Goal: Task Accomplishment & Management: Use online tool/utility

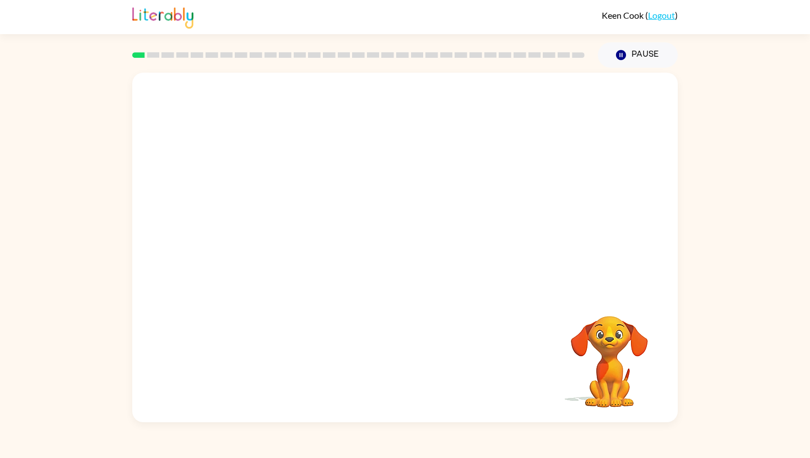
click at [258, 229] on video "Your browser must support playing .mp4 files to use Literably. Please try using…" at bounding box center [404, 183] width 545 height 220
click at [258, 230] on video "Your browser must support playing .mp4 files to use Literably. Please try using…" at bounding box center [404, 183] width 545 height 220
click at [407, 247] on div at bounding box center [405, 253] width 71 height 40
click at [407, 247] on icon "button" at bounding box center [405, 252] width 19 height 19
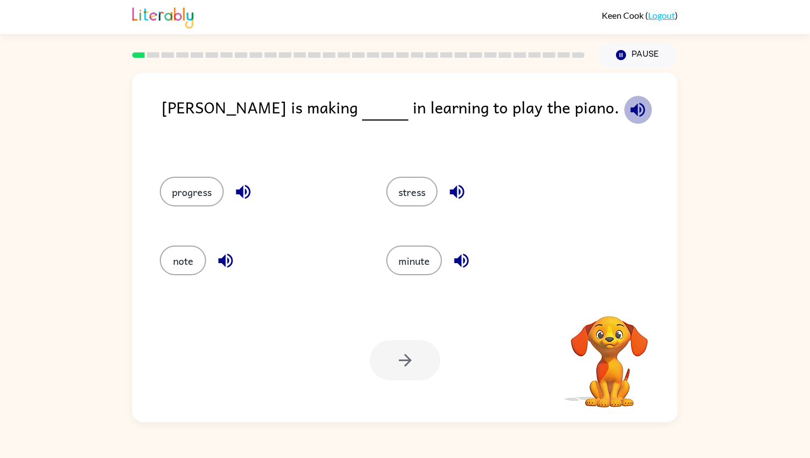
click at [630, 110] on icon "button" at bounding box center [637, 109] width 14 height 14
click at [197, 191] on button "progress" at bounding box center [192, 192] width 64 height 30
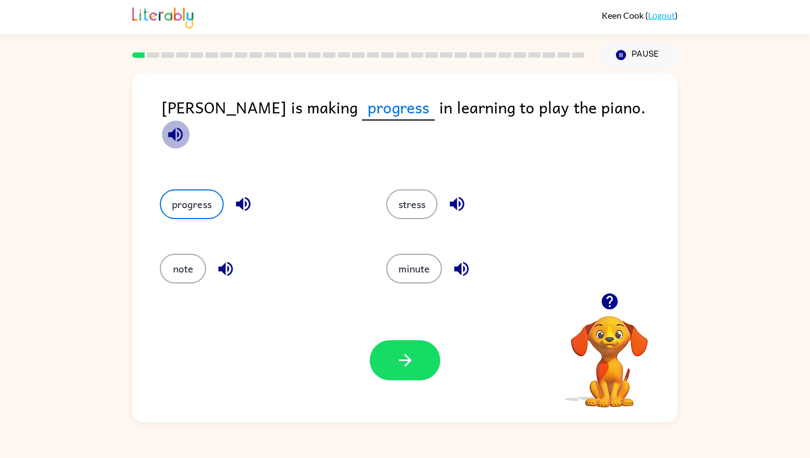
drag, startPoint x: 561, startPoint y: 112, endPoint x: 550, endPoint y: 117, distance: 11.6
click at [185, 125] on icon "button" at bounding box center [175, 134] width 19 height 19
click at [404, 353] on icon "button" at bounding box center [405, 360] width 19 height 19
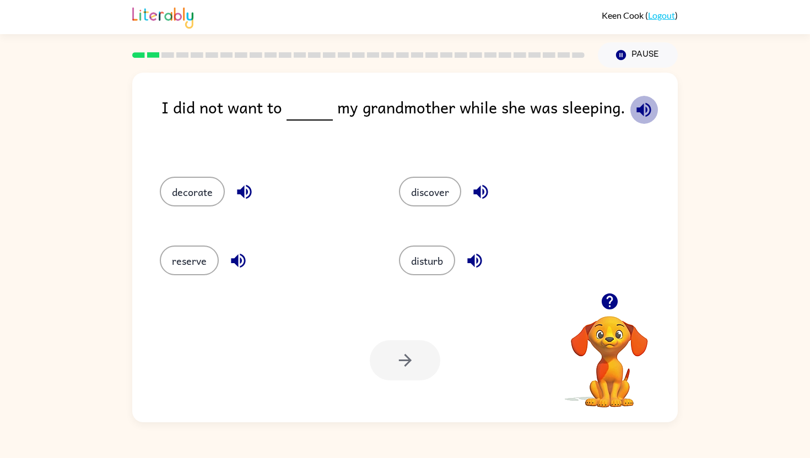
click at [642, 109] on icon "button" at bounding box center [643, 109] width 14 height 14
click at [435, 259] on button "disturb" at bounding box center [427, 261] width 56 height 30
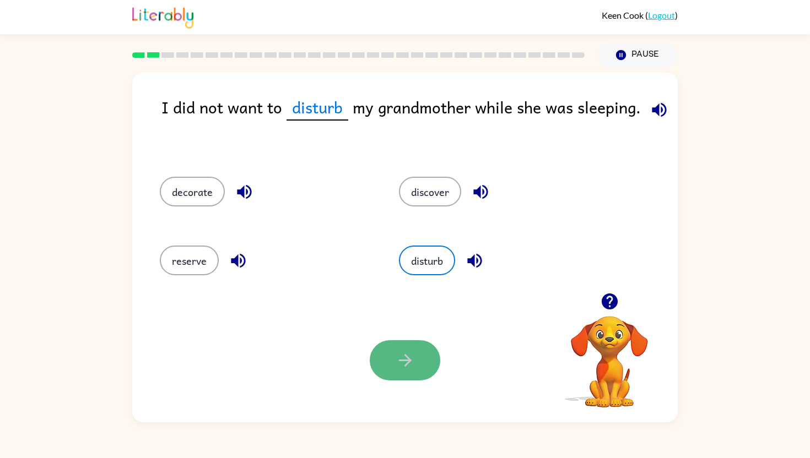
click at [392, 362] on button "button" at bounding box center [405, 360] width 71 height 40
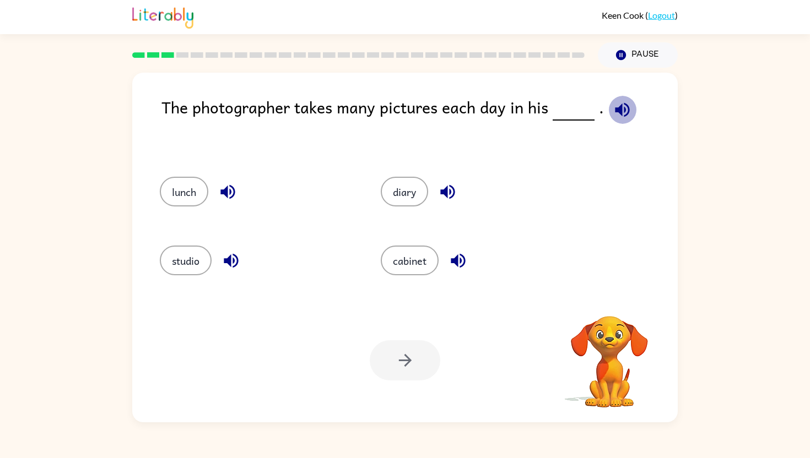
click at [615, 111] on icon "button" at bounding box center [622, 109] width 14 height 14
click at [178, 262] on button "studio" at bounding box center [186, 261] width 52 height 30
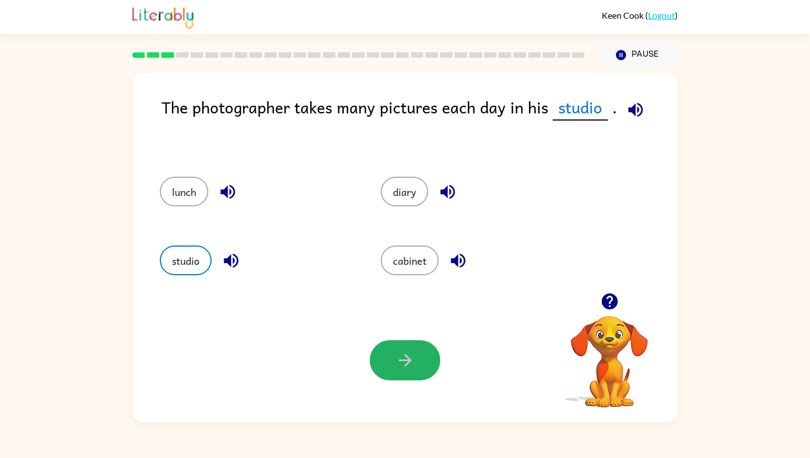
click at [403, 342] on button "button" at bounding box center [405, 360] width 71 height 40
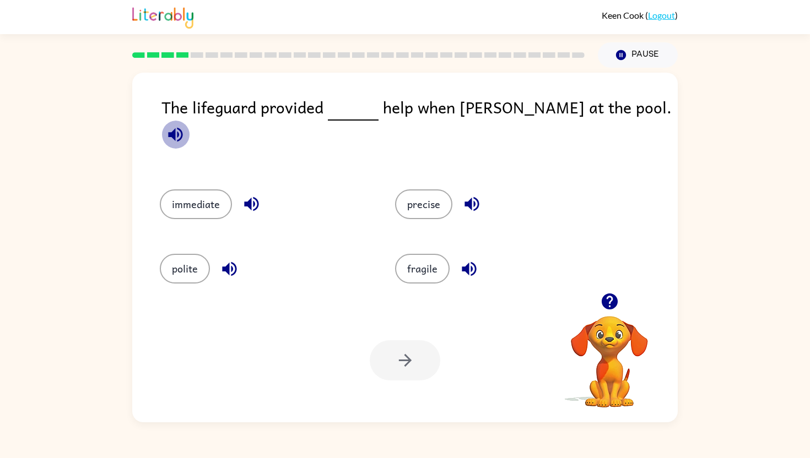
click at [185, 125] on icon "button" at bounding box center [175, 134] width 19 height 19
click at [215, 194] on button "immediate" at bounding box center [196, 205] width 72 height 30
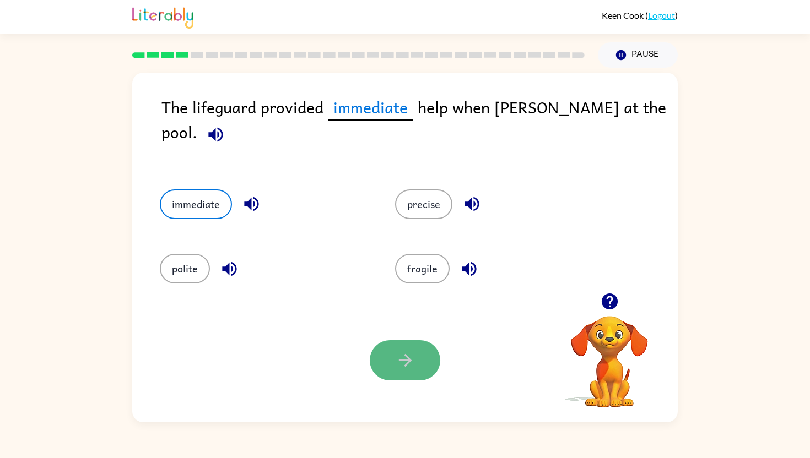
click at [405, 357] on icon "button" at bounding box center [404, 360] width 13 height 13
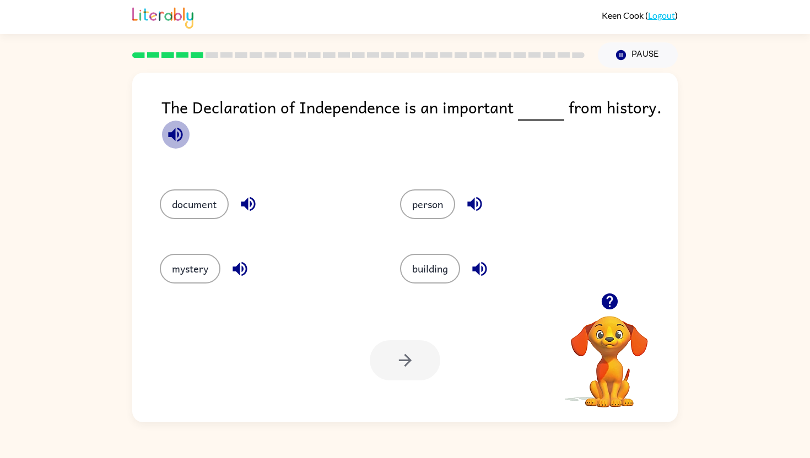
click at [176, 129] on icon "button" at bounding box center [175, 134] width 19 height 19
click at [188, 193] on button "document" at bounding box center [194, 205] width 69 height 30
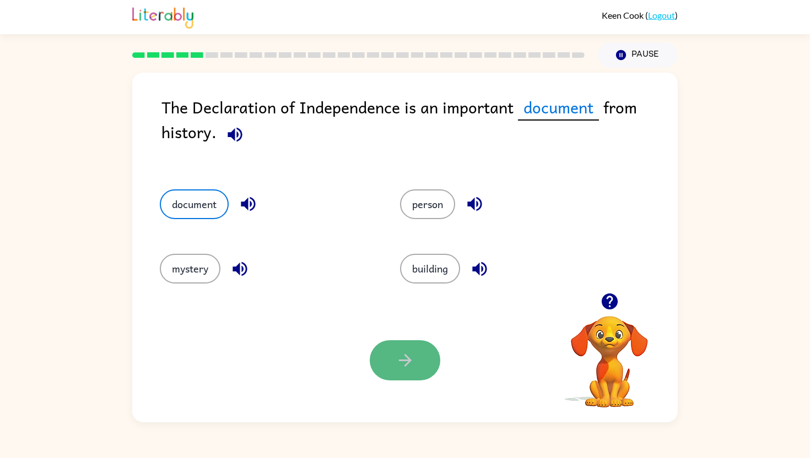
click at [389, 354] on button "button" at bounding box center [405, 360] width 71 height 40
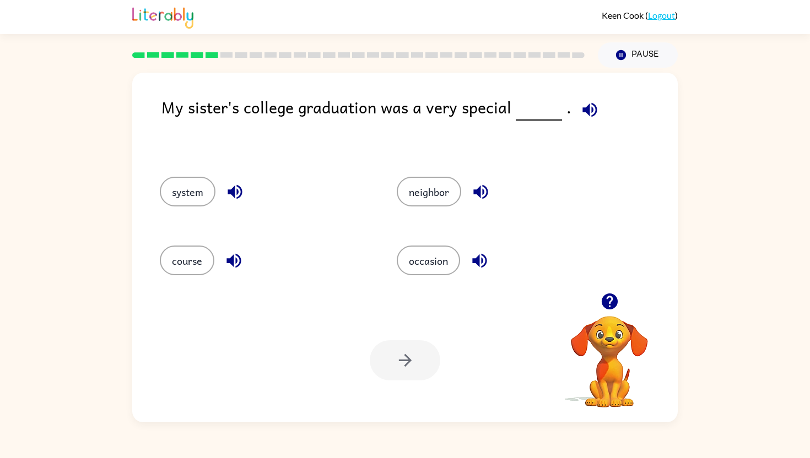
click at [589, 113] on icon "button" at bounding box center [589, 109] width 14 height 14
click at [431, 253] on button "occasion" at bounding box center [428, 261] width 63 height 30
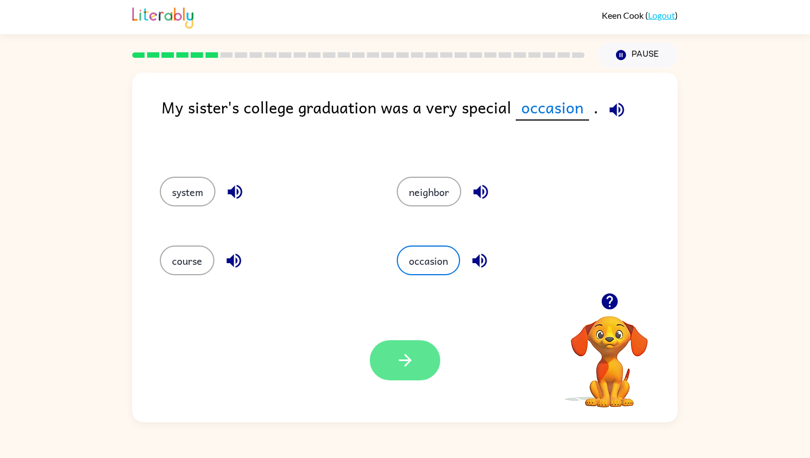
click at [408, 349] on button "button" at bounding box center [405, 360] width 71 height 40
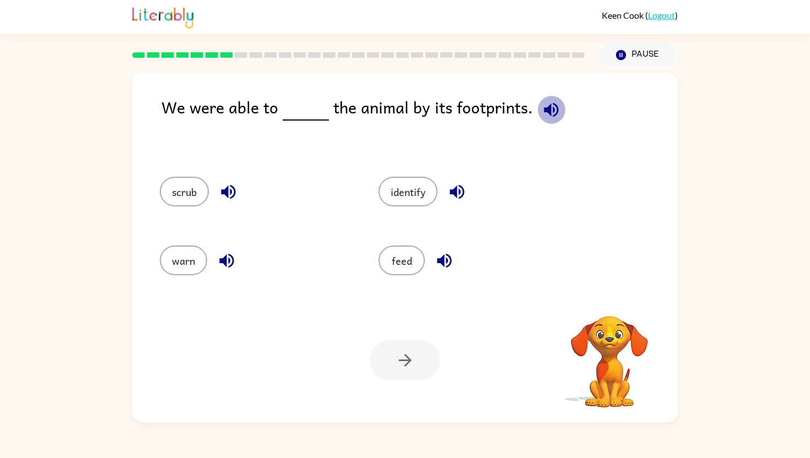
click at [544, 111] on icon "button" at bounding box center [551, 109] width 14 height 14
click at [403, 190] on button "identify" at bounding box center [407, 192] width 59 height 30
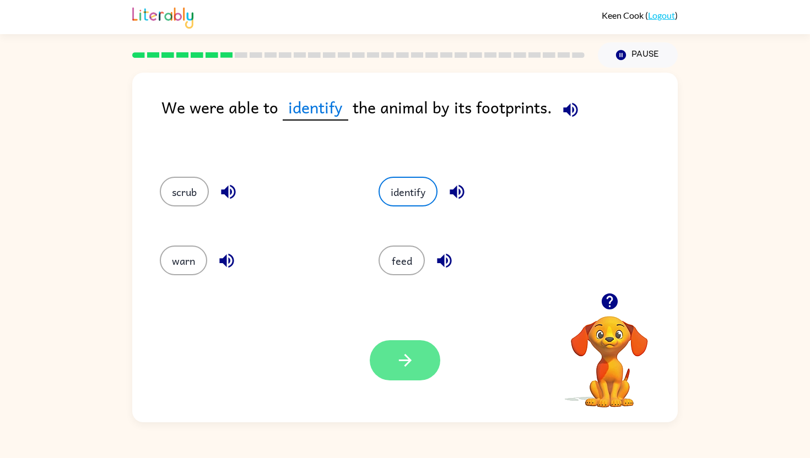
click at [407, 343] on button "button" at bounding box center [405, 360] width 71 height 40
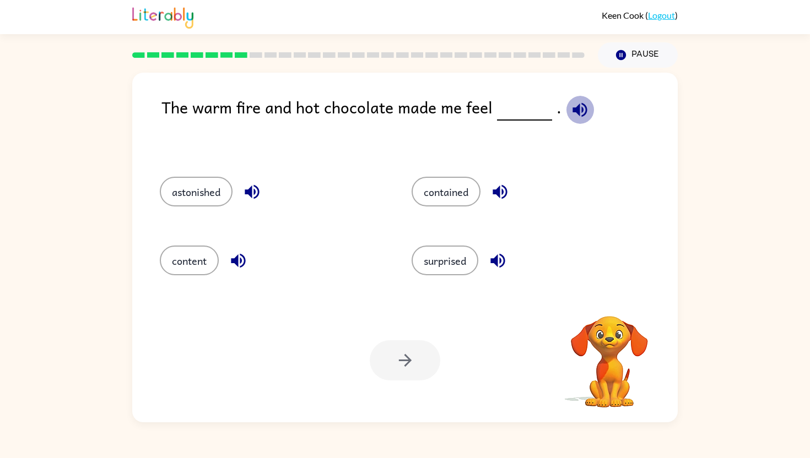
click at [572, 107] on icon "button" at bounding box center [579, 109] width 14 height 14
click at [185, 258] on button "content" at bounding box center [189, 261] width 59 height 30
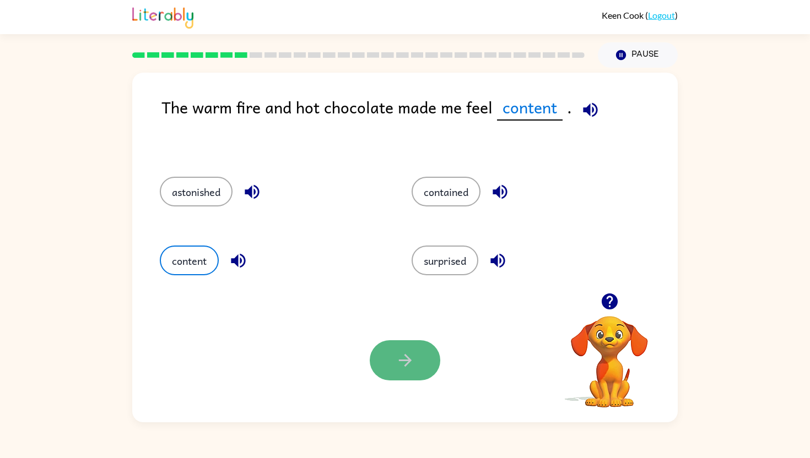
click at [401, 351] on icon "button" at bounding box center [405, 360] width 19 height 19
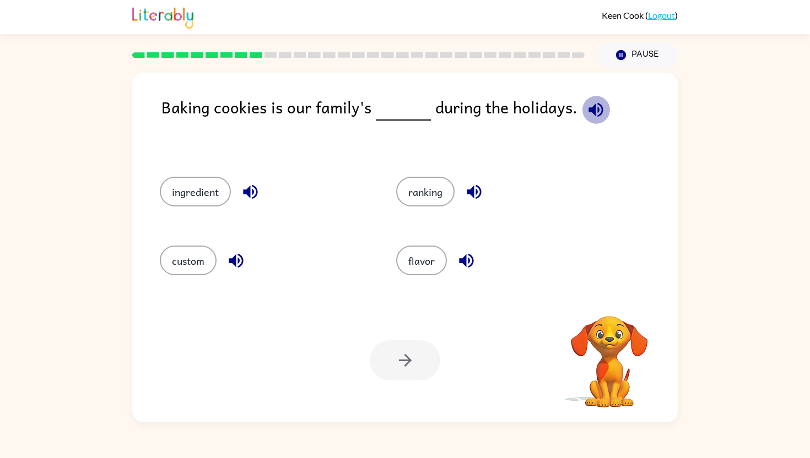
click at [586, 114] on icon "button" at bounding box center [595, 109] width 19 height 19
click at [201, 192] on button "ingredient" at bounding box center [195, 192] width 71 height 30
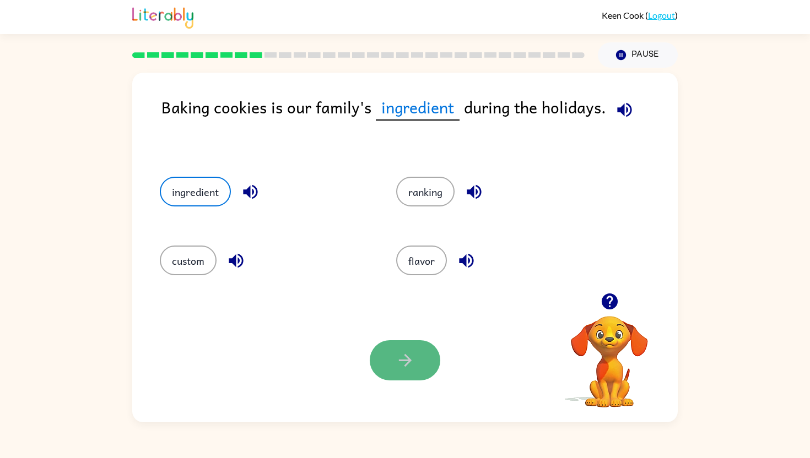
click at [413, 357] on icon "button" at bounding box center [405, 360] width 19 height 19
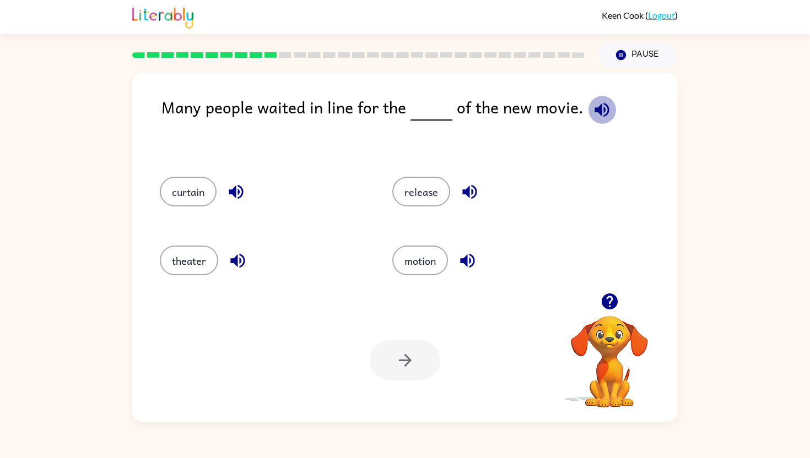
click at [594, 98] on button "button" at bounding box center [602, 110] width 28 height 28
click at [409, 196] on button "release" at bounding box center [421, 192] width 58 height 30
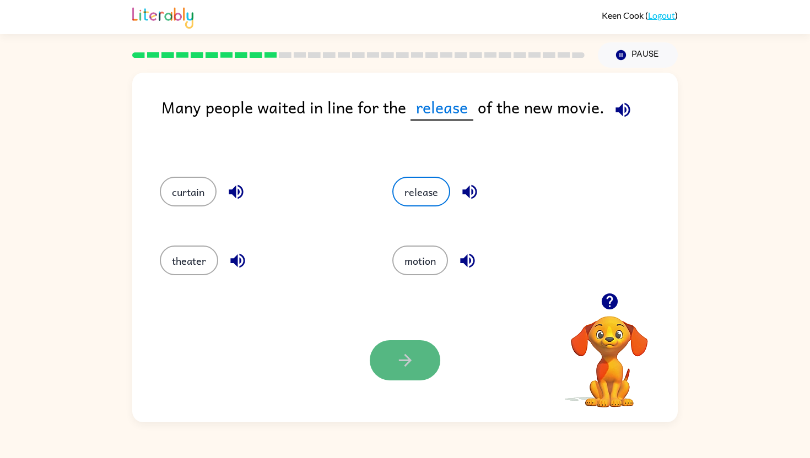
click at [398, 356] on icon "button" at bounding box center [405, 360] width 19 height 19
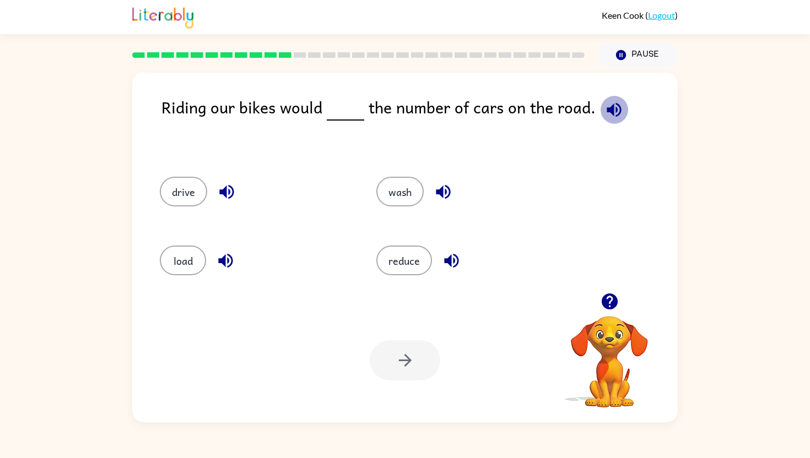
click at [616, 112] on icon "button" at bounding box center [613, 109] width 19 height 19
drag, startPoint x: 616, startPoint y: 112, endPoint x: 561, endPoint y: 114, distance: 55.1
click at [615, 112] on icon "button" at bounding box center [613, 109] width 19 height 19
click at [606, 101] on icon "button" at bounding box center [613, 109] width 19 height 19
click at [404, 262] on button "reduce" at bounding box center [404, 261] width 56 height 30
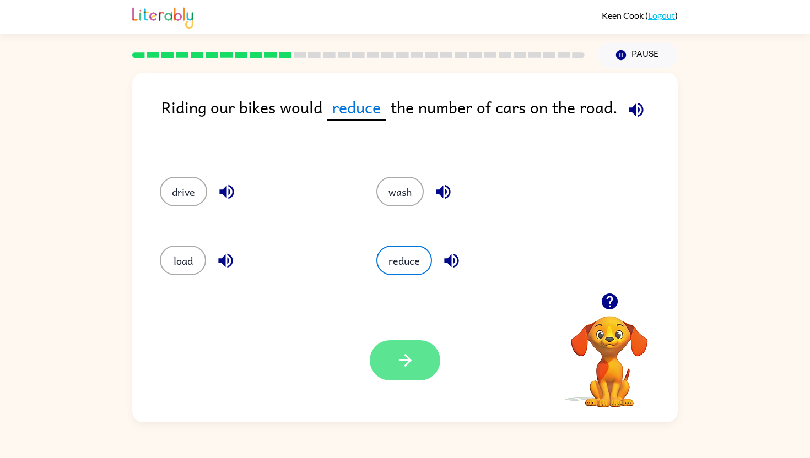
click at [416, 366] on button "button" at bounding box center [405, 360] width 71 height 40
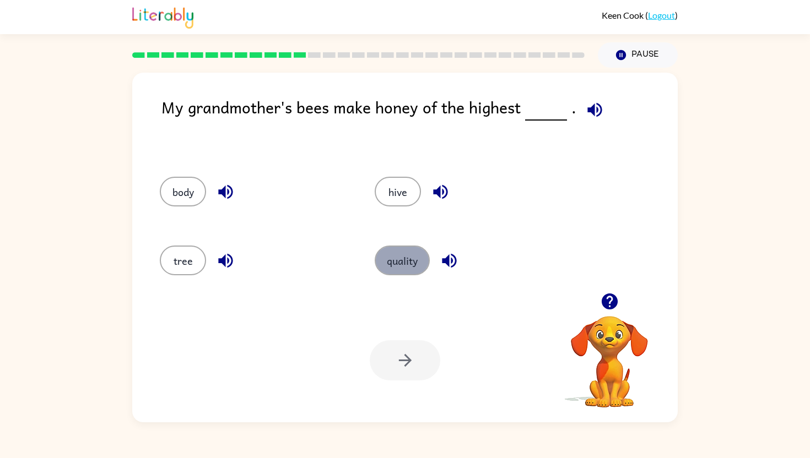
click at [402, 252] on button "quality" at bounding box center [402, 261] width 55 height 30
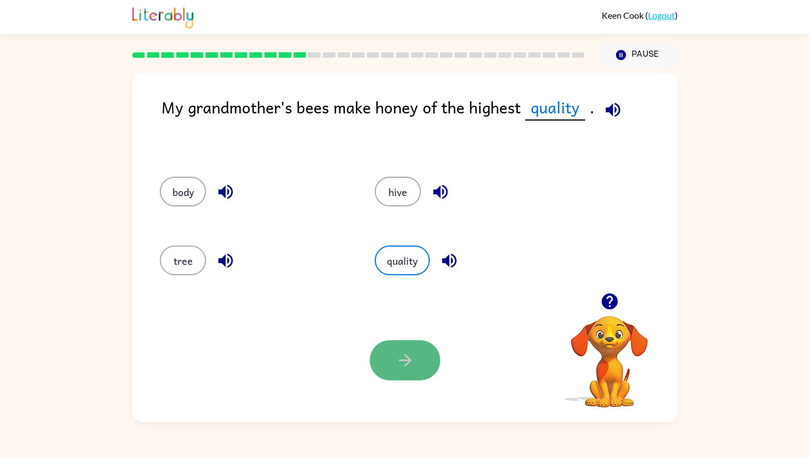
click at [412, 347] on button "button" at bounding box center [405, 360] width 71 height 40
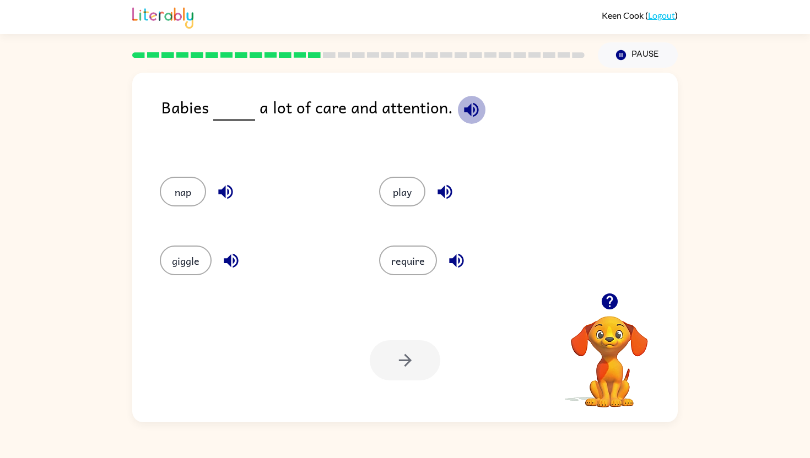
click at [470, 108] on icon "button" at bounding box center [471, 109] width 19 height 19
click at [416, 262] on button "require" at bounding box center [408, 261] width 58 height 30
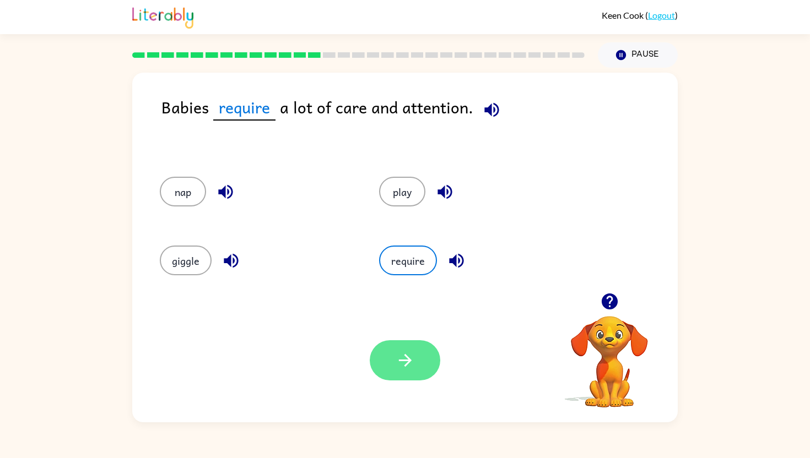
click at [396, 355] on icon "button" at bounding box center [405, 360] width 19 height 19
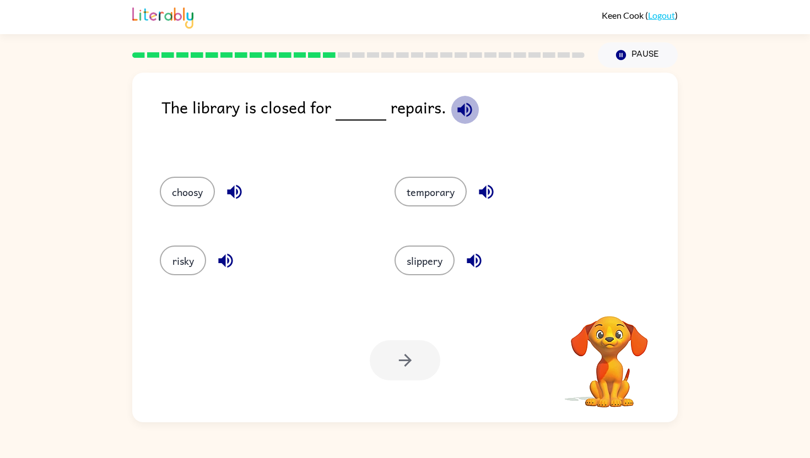
click at [467, 106] on icon "button" at bounding box center [464, 109] width 19 height 19
click at [189, 257] on button "risky" at bounding box center [183, 261] width 46 height 30
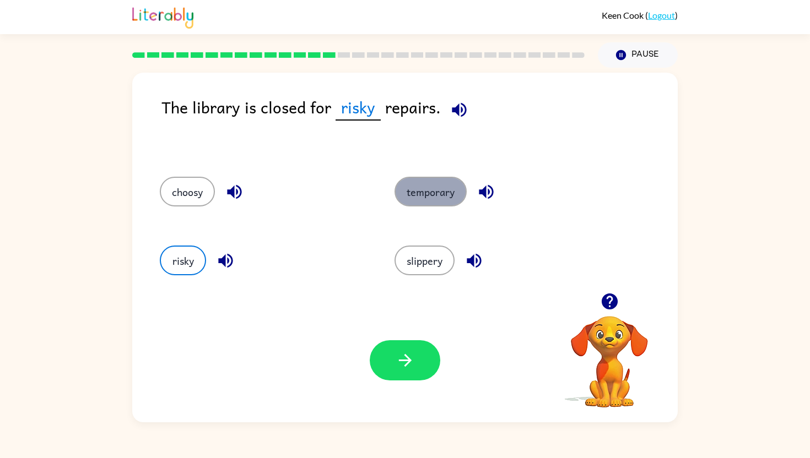
click at [437, 192] on button "temporary" at bounding box center [430, 192] width 72 height 30
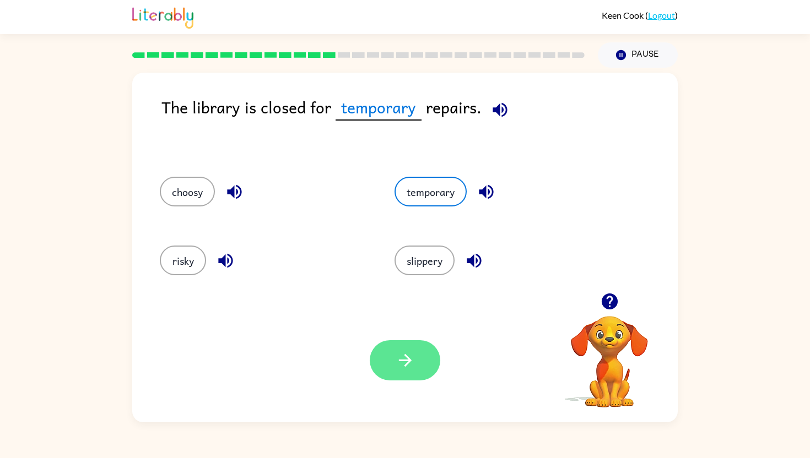
click at [403, 354] on icon "button" at bounding box center [405, 360] width 19 height 19
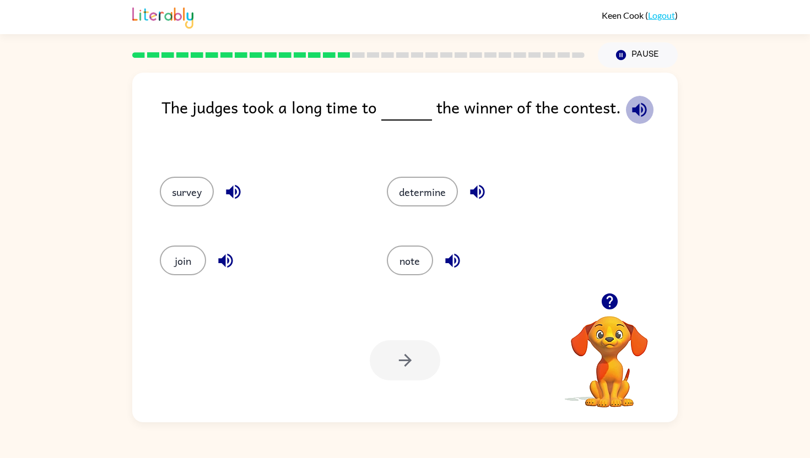
click at [643, 112] on icon "button" at bounding box center [639, 109] width 19 height 19
click at [419, 176] on div "determine" at bounding box center [479, 190] width 227 height 69
click at [418, 186] on button "determine" at bounding box center [422, 192] width 71 height 30
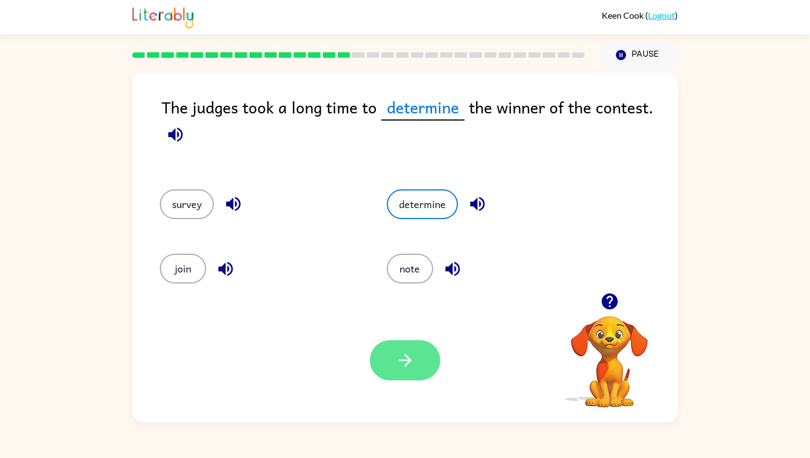
click at [407, 366] on icon "button" at bounding box center [405, 360] width 19 height 19
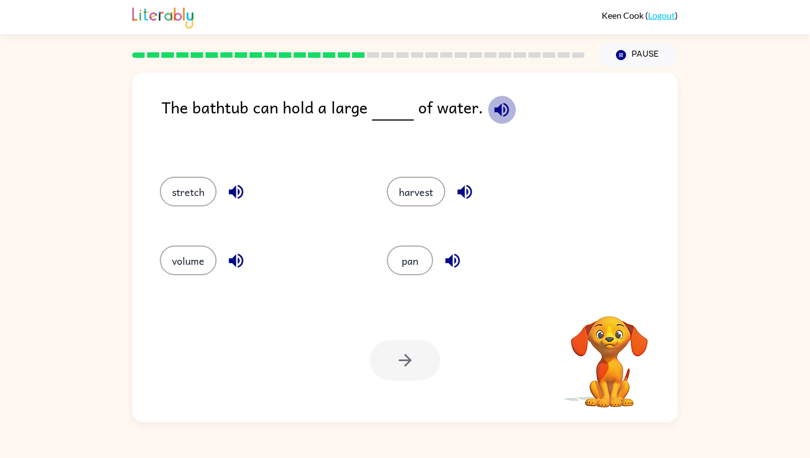
click at [499, 105] on icon "button" at bounding box center [501, 109] width 19 height 19
click at [177, 253] on button "volume" at bounding box center [188, 261] width 57 height 30
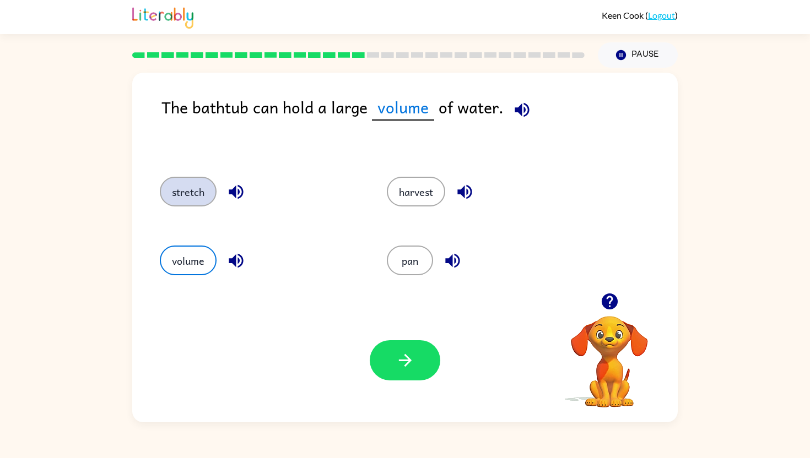
click at [189, 193] on button "stretch" at bounding box center [188, 192] width 57 height 30
click at [182, 264] on button "volume" at bounding box center [188, 261] width 57 height 30
click at [404, 357] on icon "button" at bounding box center [405, 360] width 19 height 19
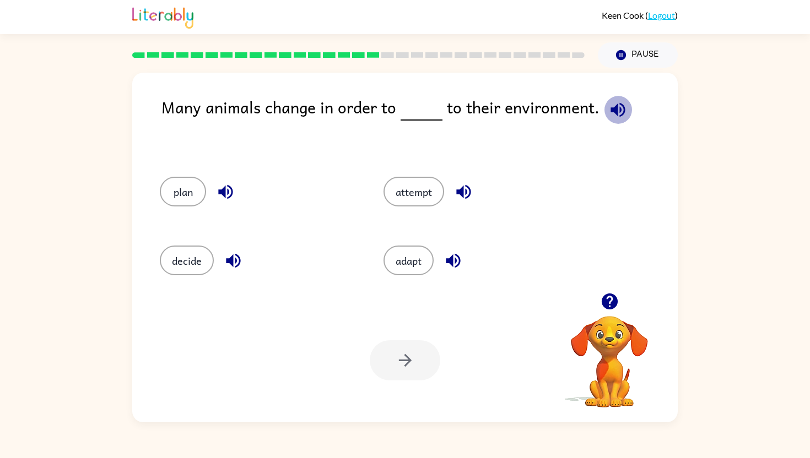
click at [611, 115] on icon "button" at bounding box center [617, 109] width 19 height 19
click at [409, 257] on button "adapt" at bounding box center [408, 261] width 50 height 30
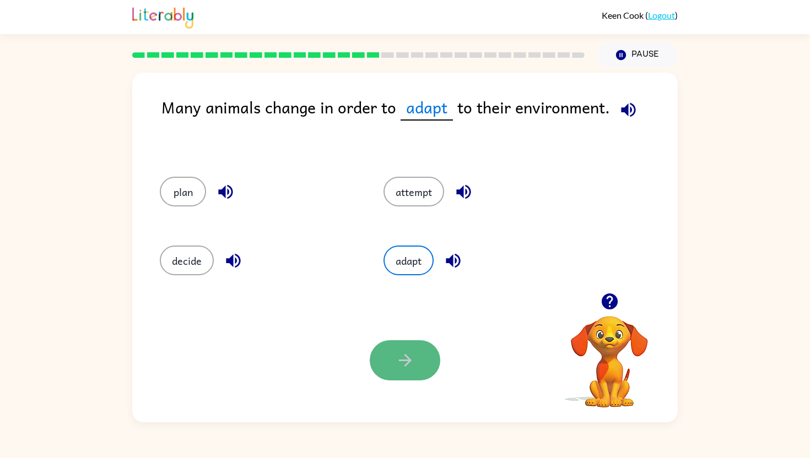
click at [391, 346] on button "button" at bounding box center [405, 360] width 71 height 40
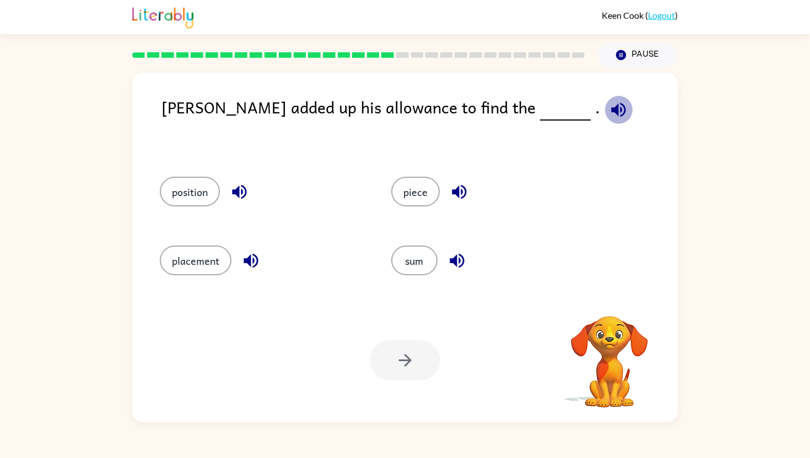
click at [609, 106] on icon "button" at bounding box center [618, 109] width 19 height 19
click at [609, 110] on icon "button" at bounding box center [618, 109] width 19 height 19
drag, startPoint x: 524, startPoint y: 110, endPoint x: 501, endPoint y: 149, distance: 45.7
click at [609, 110] on icon "button" at bounding box center [618, 109] width 19 height 19
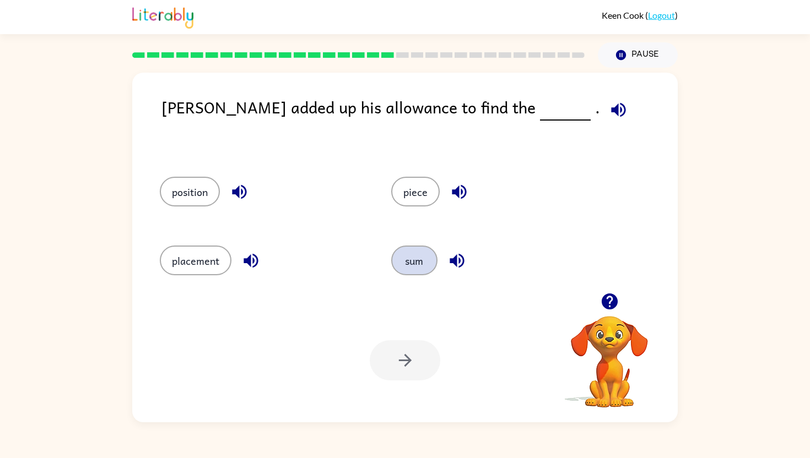
click at [417, 251] on button "sum" at bounding box center [414, 261] width 46 height 30
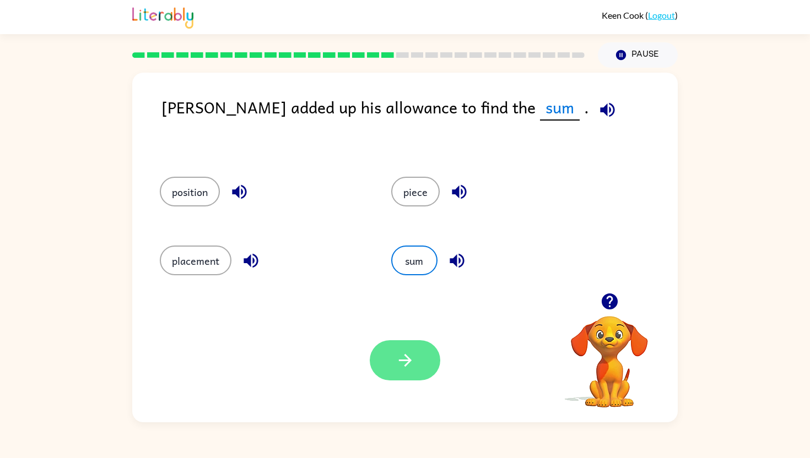
click at [402, 359] on icon "button" at bounding box center [405, 360] width 19 height 19
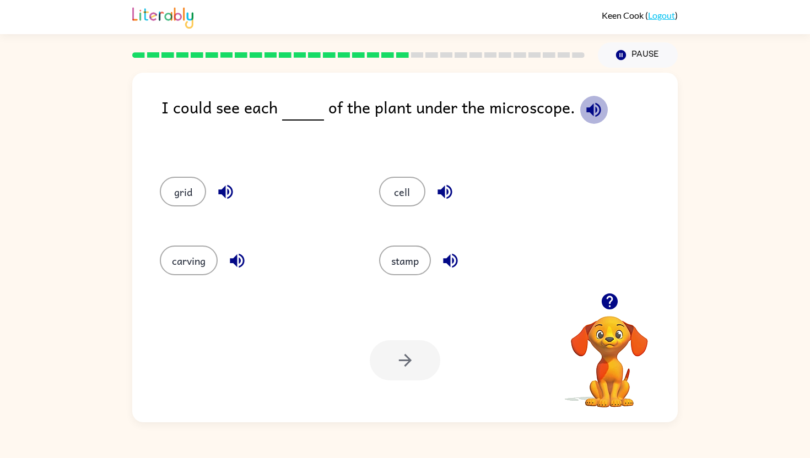
click at [593, 112] on icon "button" at bounding box center [593, 109] width 19 height 19
click at [412, 186] on button "cell" at bounding box center [402, 192] width 46 height 30
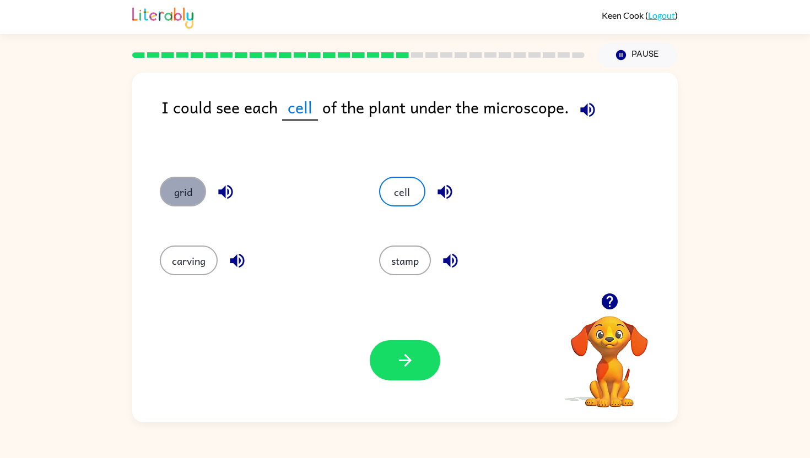
click at [176, 192] on button "grid" at bounding box center [183, 192] width 46 height 30
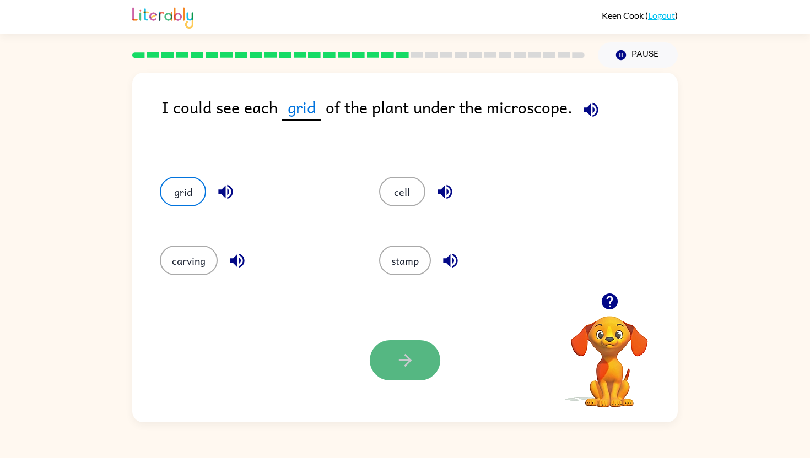
click at [416, 348] on button "button" at bounding box center [405, 360] width 71 height 40
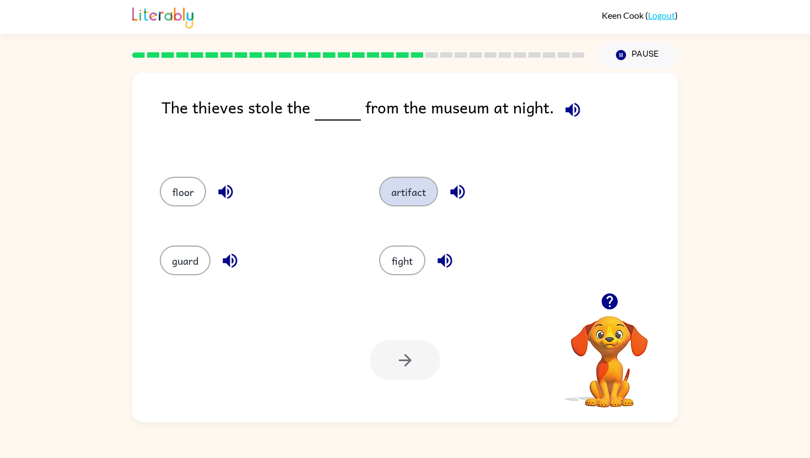
click at [415, 196] on button "artifact" at bounding box center [408, 192] width 59 height 30
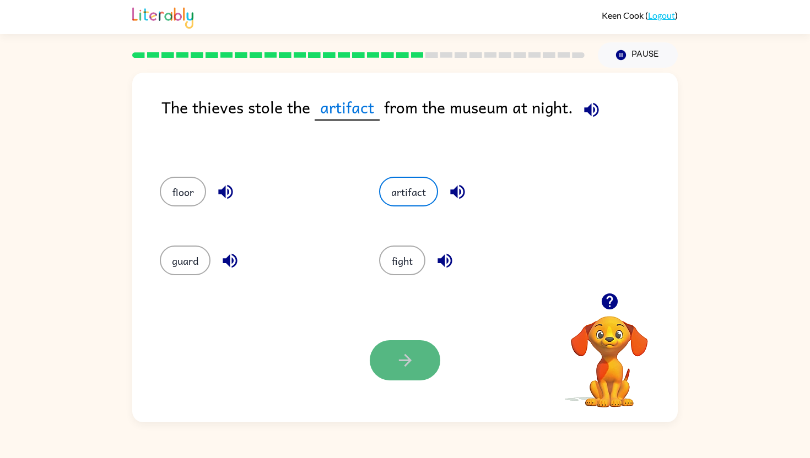
click at [398, 343] on button "button" at bounding box center [405, 360] width 71 height 40
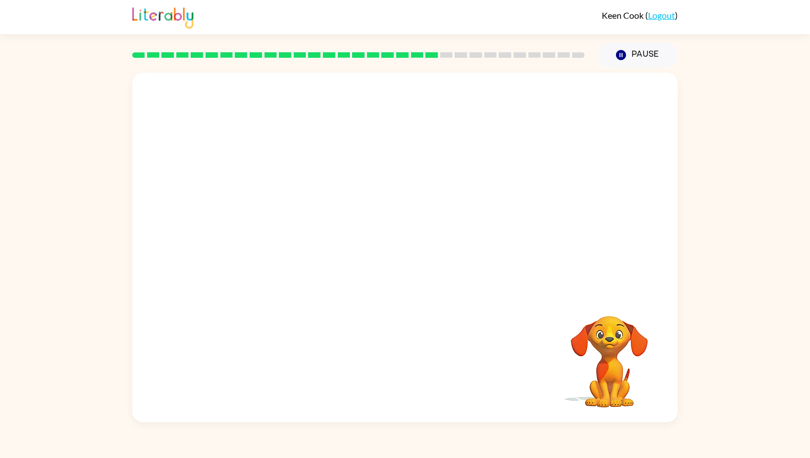
click at [291, 251] on video "Your browser must support playing .mp4 files to use Literably. Please try using…" at bounding box center [404, 183] width 545 height 220
click at [403, 247] on icon "button" at bounding box center [405, 252] width 19 height 19
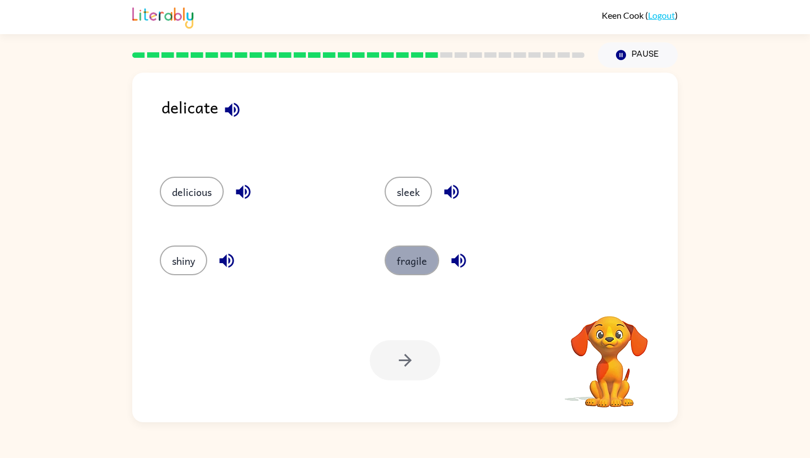
click at [404, 258] on button "fragile" at bounding box center [412, 261] width 55 height 30
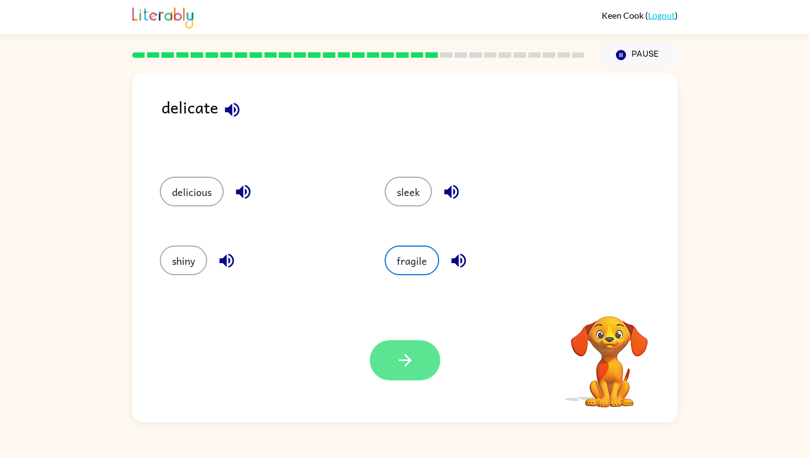
click at [415, 351] on button "button" at bounding box center [405, 360] width 71 height 40
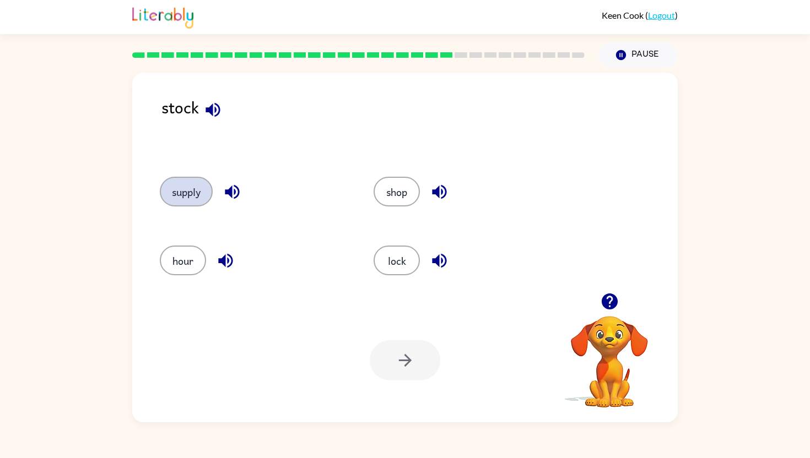
click at [192, 187] on button "supply" at bounding box center [186, 192] width 53 height 30
click at [394, 352] on button "button" at bounding box center [405, 360] width 71 height 40
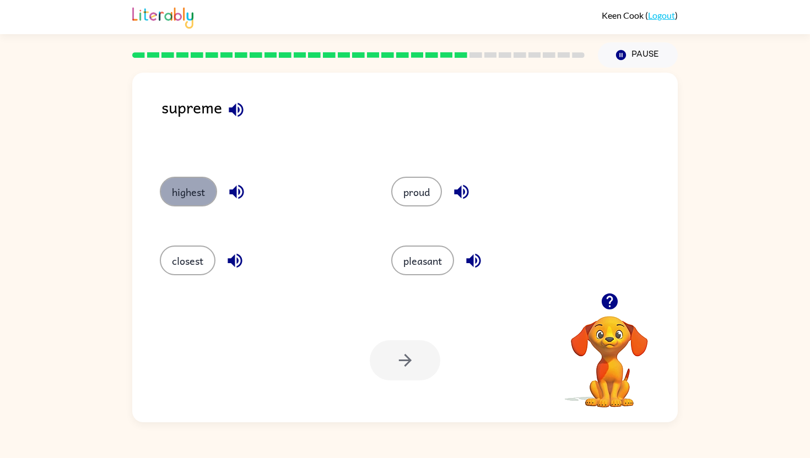
click at [192, 194] on button "highest" at bounding box center [188, 192] width 57 height 30
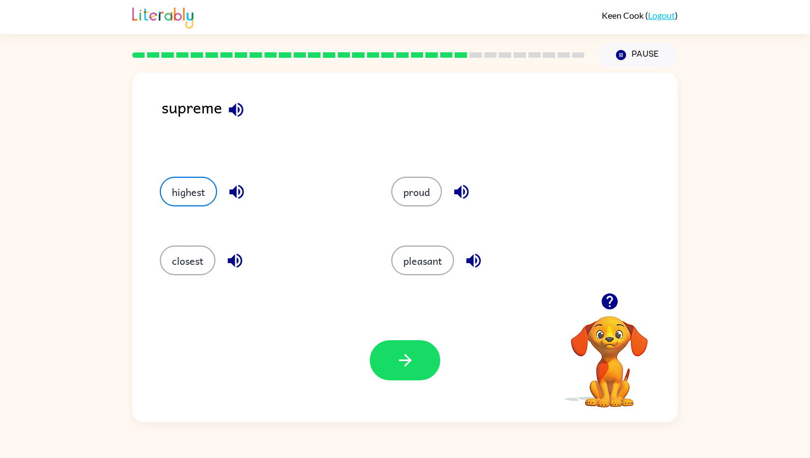
drag, startPoint x: 192, startPoint y: 194, endPoint x: 264, endPoint y: 304, distance: 130.9
click at [194, 203] on button "highest" at bounding box center [188, 192] width 57 height 30
click at [435, 393] on div "Your browser must support playing .mp4 files to use Literably. Please try using…" at bounding box center [404, 361] width 545 height 124
click at [417, 371] on button "button" at bounding box center [405, 360] width 71 height 40
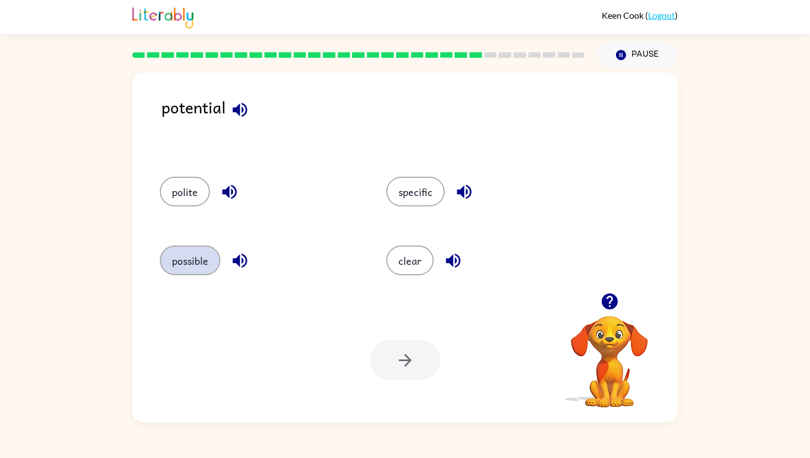
click at [181, 263] on button "possible" at bounding box center [190, 261] width 61 height 30
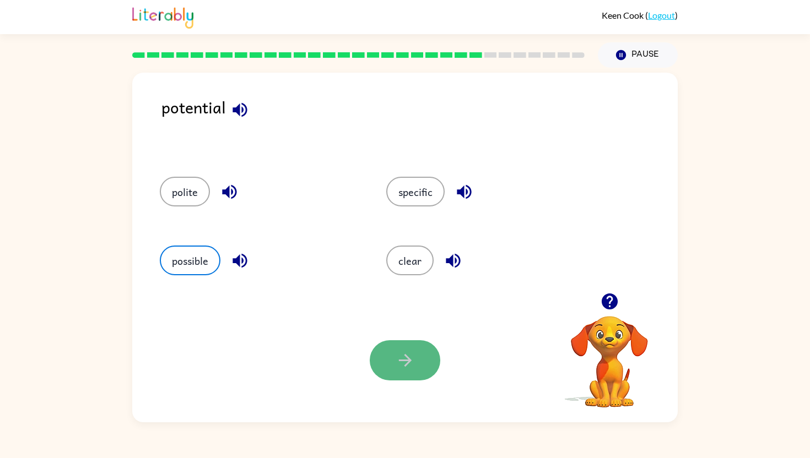
click at [403, 355] on icon "button" at bounding box center [405, 360] width 19 height 19
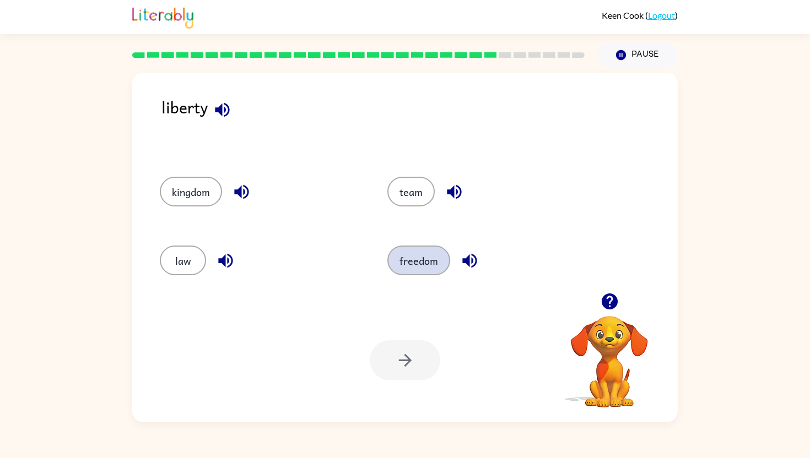
click at [429, 253] on button "freedom" at bounding box center [418, 261] width 63 height 30
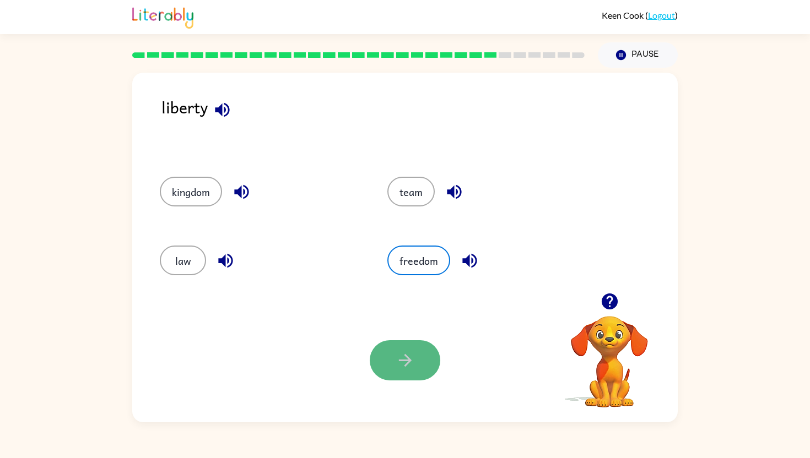
click at [405, 360] on icon "button" at bounding box center [404, 360] width 13 height 13
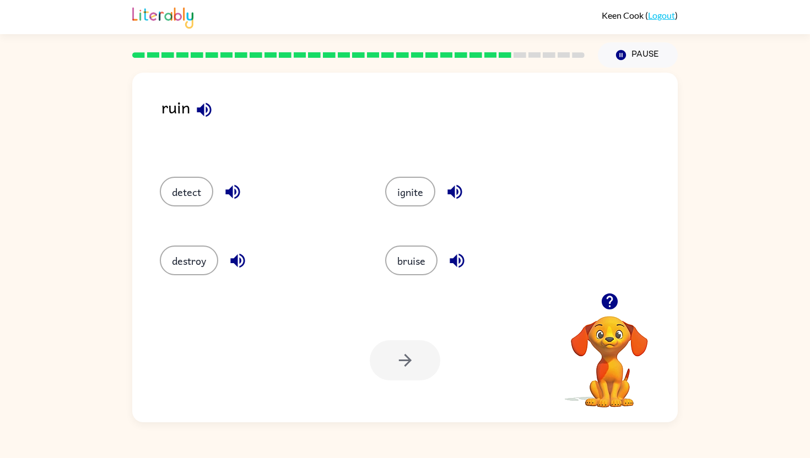
click at [212, 105] on icon "button" at bounding box center [203, 109] width 19 height 19
click at [182, 269] on button "destroy" at bounding box center [189, 261] width 58 height 30
click at [410, 356] on icon "button" at bounding box center [405, 360] width 19 height 19
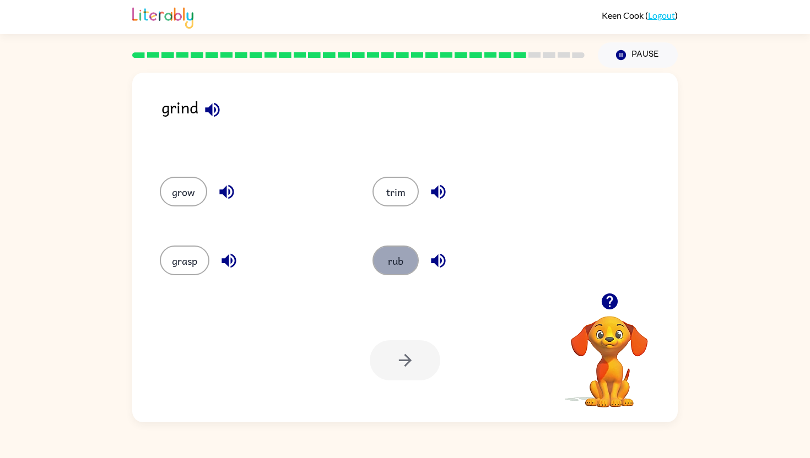
click at [403, 260] on button "rub" at bounding box center [395, 261] width 46 height 30
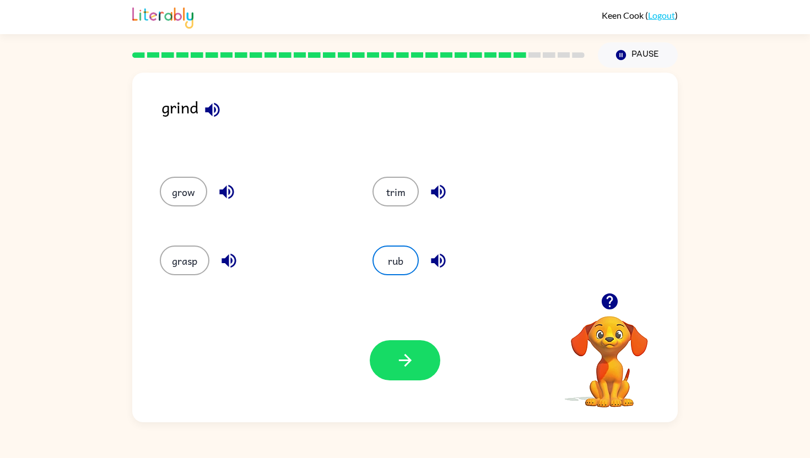
click at [419, 334] on div "Your browser must support playing .mp4 files to use Literably. Please try using…" at bounding box center [404, 361] width 545 height 124
click at [419, 336] on div "Your browser must support playing .mp4 files to use Literably. Please try using…" at bounding box center [404, 361] width 545 height 124
click at [408, 356] on icon "button" at bounding box center [405, 360] width 19 height 19
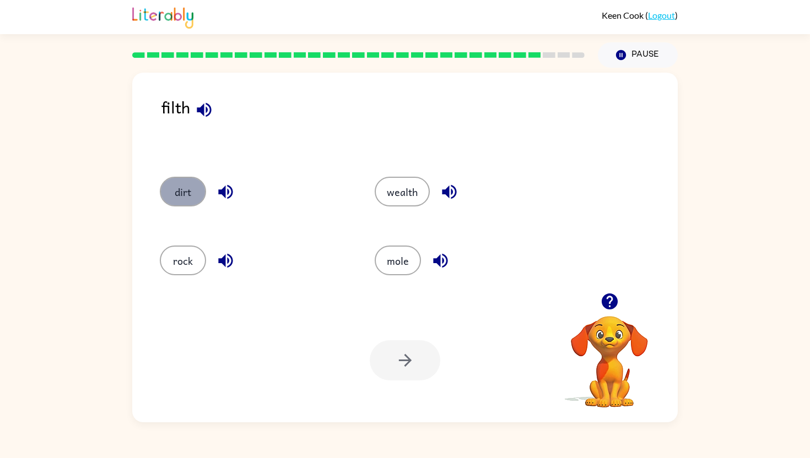
click at [188, 186] on button "dirt" at bounding box center [183, 192] width 46 height 30
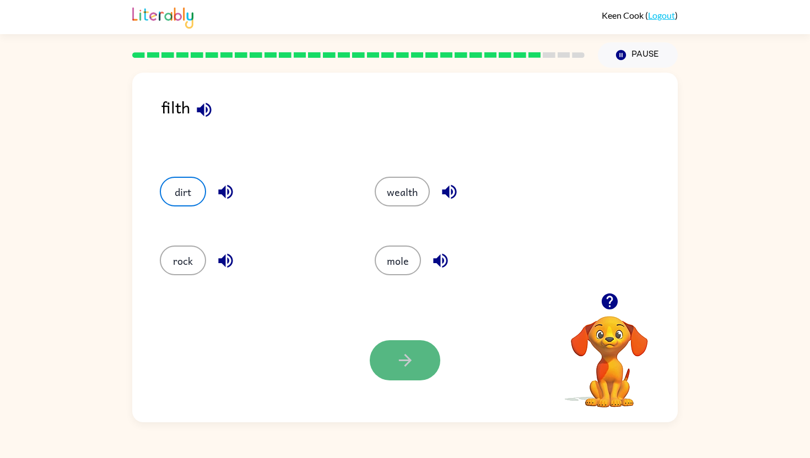
click at [403, 359] on icon "button" at bounding box center [405, 360] width 19 height 19
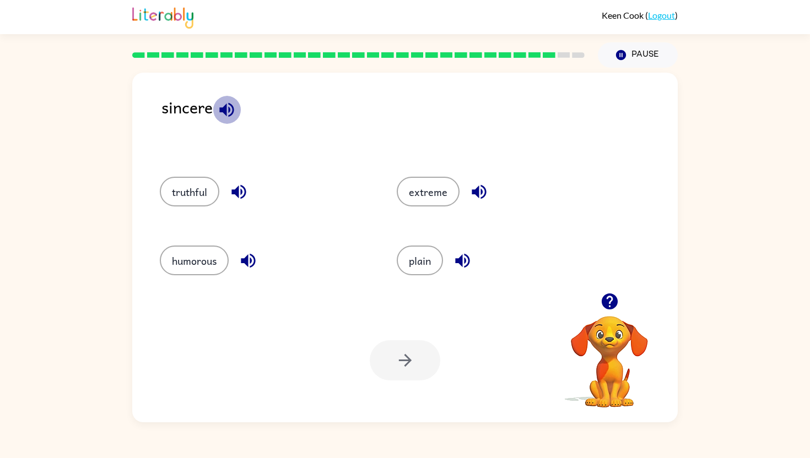
click at [231, 99] on button "button" at bounding box center [227, 110] width 28 height 28
click at [205, 190] on button "truthful" at bounding box center [189, 192] width 59 height 30
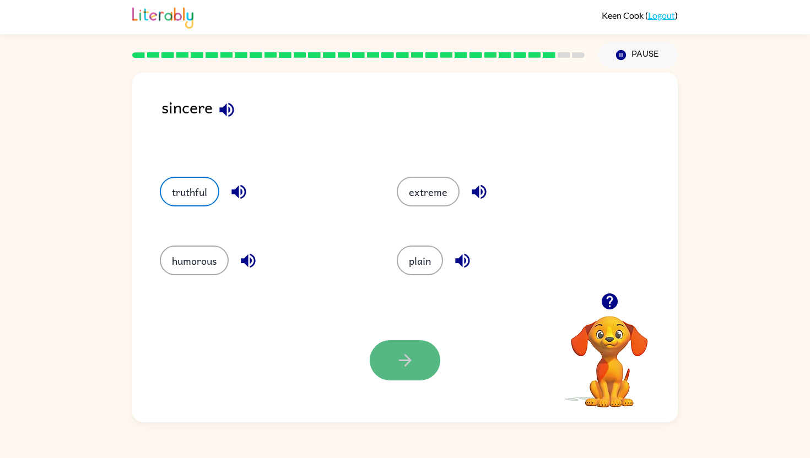
click at [405, 360] on icon "button" at bounding box center [404, 360] width 13 height 13
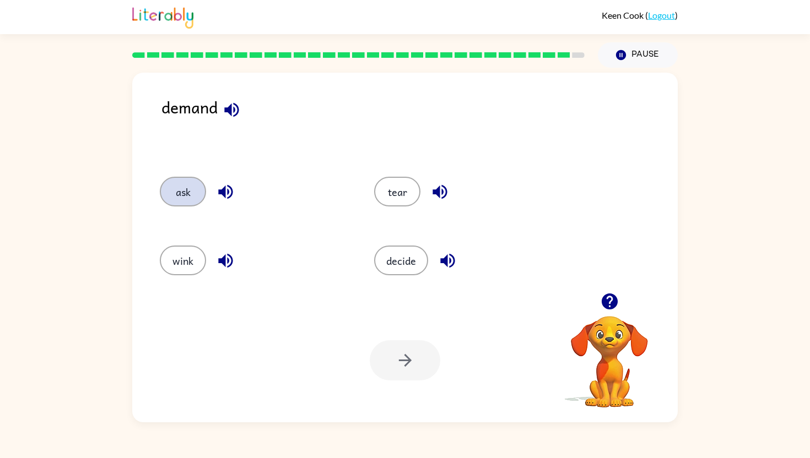
click at [188, 190] on button "ask" at bounding box center [183, 192] width 46 height 30
drag, startPoint x: 188, startPoint y: 190, endPoint x: 377, endPoint y: 350, distance: 247.0
click at [363, 349] on div "demand ask tear wink decide Your browser must support playing .mp4 files to use…" at bounding box center [404, 248] width 545 height 350
click at [384, 356] on button "button" at bounding box center [405, 360] width 71 height 40
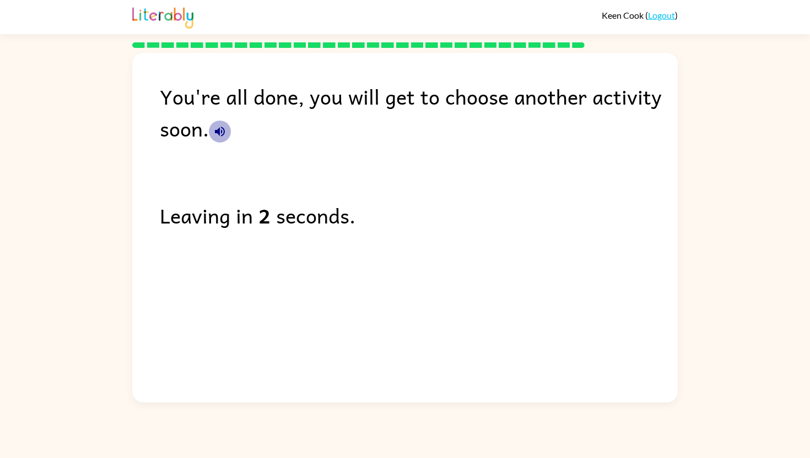
click at [221, 133] on icon "button" at bounding box center [220, 132] width 10 height 10
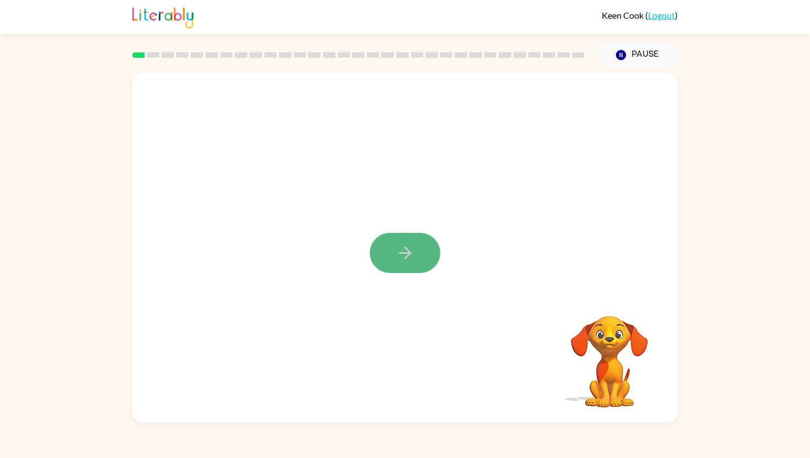
click at [416, 252] on button "button" at bounding box center [405, 253] width 71 height 40
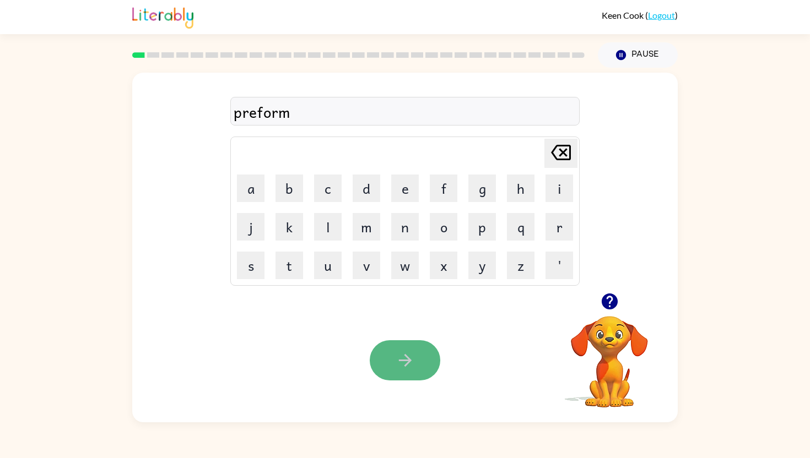
click at [407, 365] on icon "button" at bounding box center [405, 360] width 19 height 19
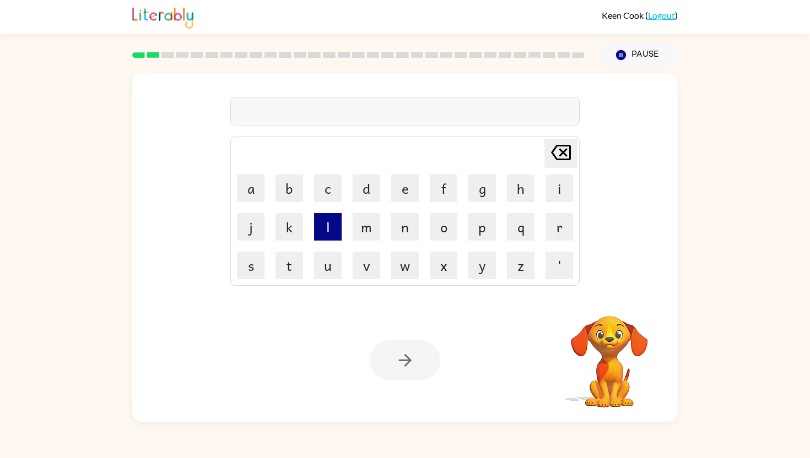
click at [331, 233] on button "l" at bounding box center [328, 227] width 28 height 28
click at [446, 232] on button "o" at bounding box center [444, 227] width 28 height 28
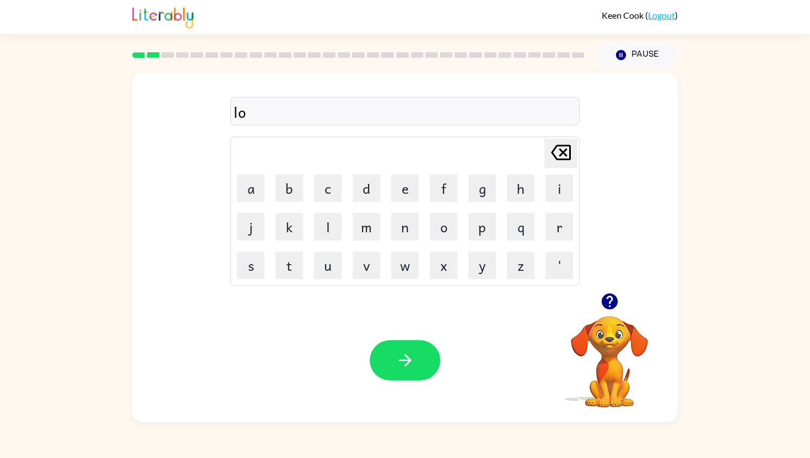
click at [565, 144] on icon "[PERSON_NAME] last character input" at bounding box center [561, 152] width 26 height 26
type button "delete"
click at [409, 355] on icon "button" at bounding box center [405, 360] width 19 height 19
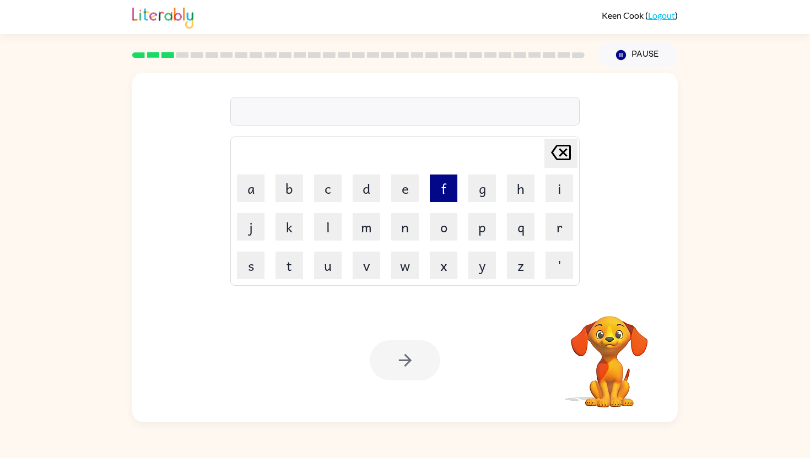
click at [441, 183] on button "f" at bounding box center [444, 189] width 28 height 28
click at [555, 185] on button "i" at bounding box center [559, 189] width 28 height 28
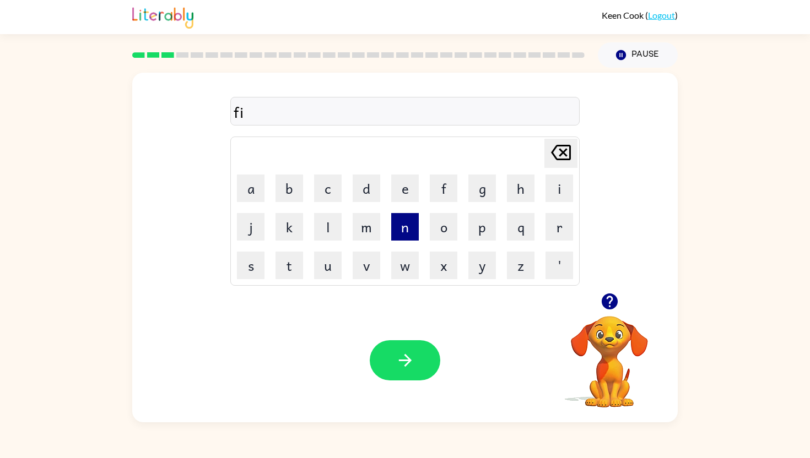
type button "i"
click at [402, 190] on button "e" at bounding box center [405, 189] width 28 height 28
click at [482, 229] on button "p" at bounding box center [482, 227] width 28 height 28
type button "p"
click at [401, 354] on icon "button" at bounding box center [405, 360] width 19 height 19
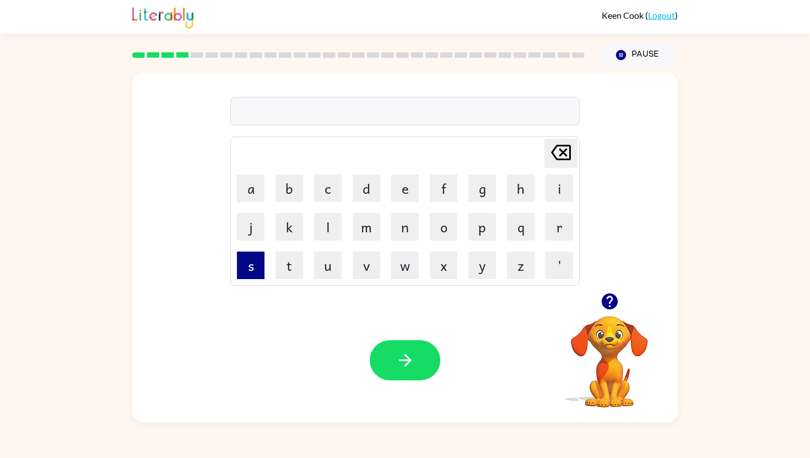
click at [254, 252] on button "s" at bounding box center [251, 266] width 28 height 28
click at [291, 236] on button "k" at bounding box center [289, 227] width 28 height 28
type button "k"
click at [401, 192] on button "e" at bounding box center [405, 189] width 28 height 28
click at [414, 262] on button "w" at bounding box center [405, 266] width 28 height 28
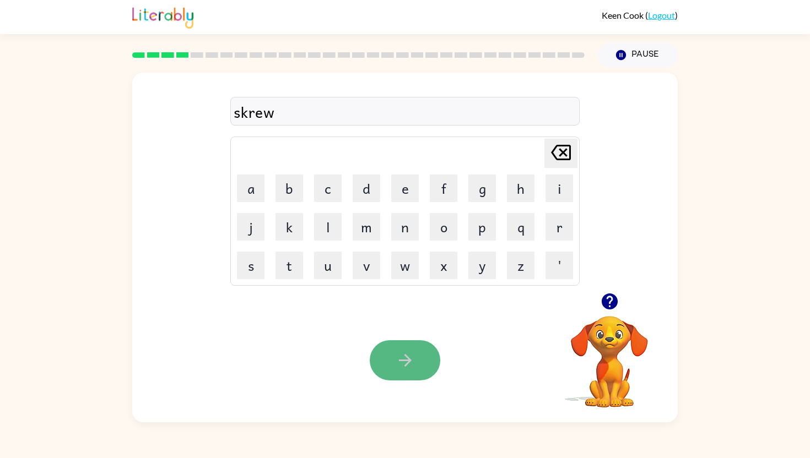
click at [410, 358] on icon "button" at bounding box center [405, 360] width 19 height 19
click at [405, 188] on button "e" at bounding box center [405, 189] width 28 height 28
click at [404, 231] on button "n" at bounding box center [405, 227] width 28 height 28
click at [456, 234] on button "o" at bounding box center [444, 227] width 28 height 28
type button "o"
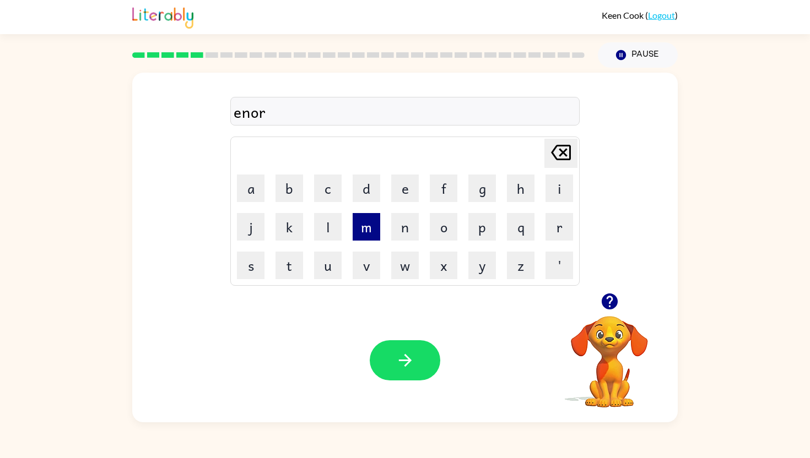
click at [371, 230] on button "m" at bounding box center [367, 227] width 28 height 28
click at [331, 263] on button "u" at bounding box center [328, 266] width 28 height 28
click at [253, 259] on button "s" at bounding box center [251, 266] width 28 height 28
click at [396, 341] on button "button" at bounding box center [405, 360] width 71 height 40
click at [369, 237] on button "m" at bounding box center [367, 227] width 28 height 28
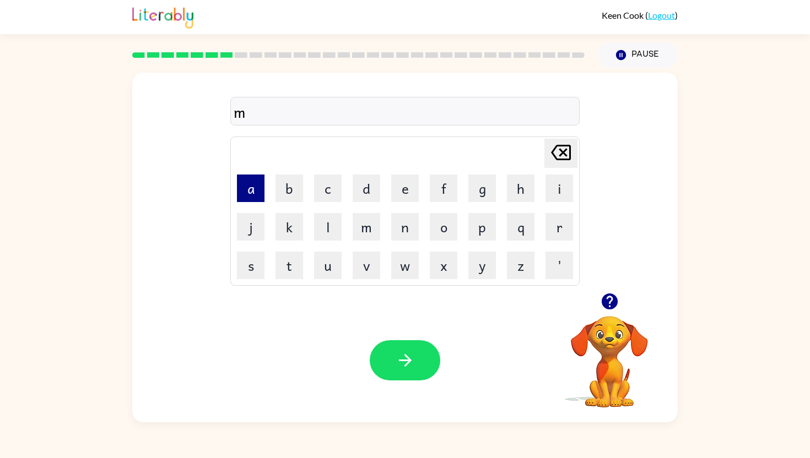
click at [254, 196] on button "a" at bounding box center [251, 189] width 28 height 28
click at [481, 232] on button "p" at bounding box center [482, 227] width 28 height 28
type button "p"
click at [407, 346] on button "button" at bounding box center [405, 360] width 71 height 40
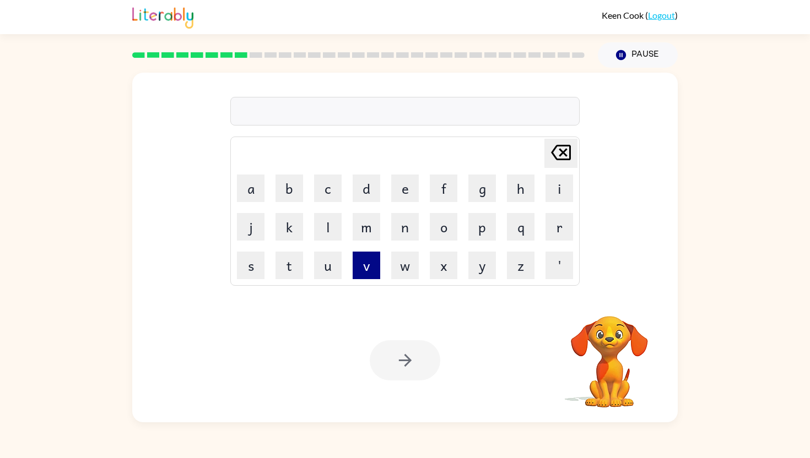
click at [370, 266] on button "v" at bounding box center [367, 266] width 28 height 28
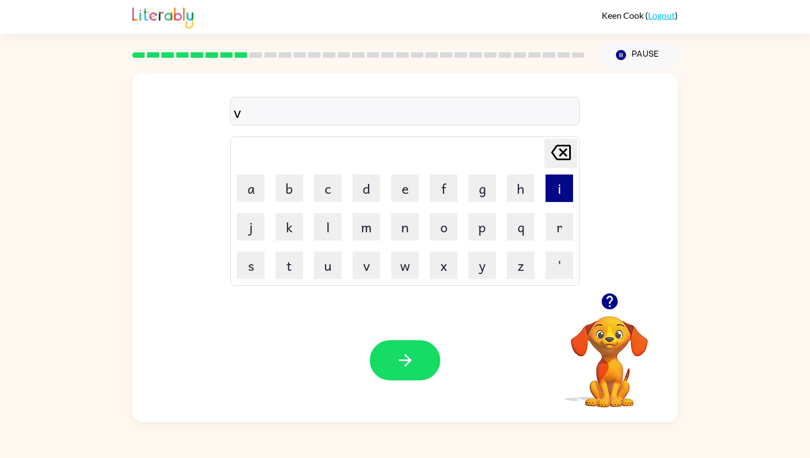
click at [555, 197] on button "i" at bounding box center [559, 189] width 28 height 28
click at [253, 259] on button "s" at bounding box center [251, 266] width 28 height 28
click at [261, 193] on button "a" at bounding box center [251, 189] width 28 height 28
click at [295, 186] on button "b" at bounding box center [289, 189] width 28 height 28
click at [329, 233] on button "l" at bounding box center [328, 227] width 28 height 28
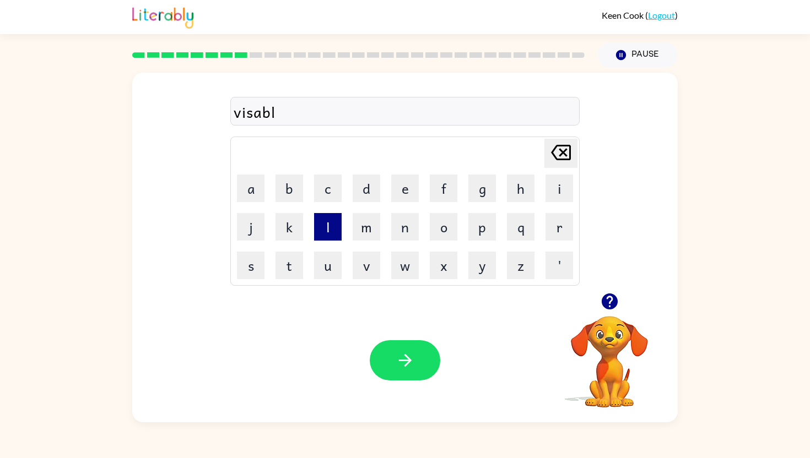
type button "l"
click at [405, 193] on button "e" at bounding box center [405, 189] width 28 height 28
click at [397, 339] on div "Your browser must support playing .mp4 files to use Literably. Please try using…" at bounding box center [404, 361] width 545 height 124
click at [403, 371] on button "button" at bounding box center [405, 360] width 71 height 40
click at [404, 361] on icon "button" at bounding box center [404, 360] width 13 height 13
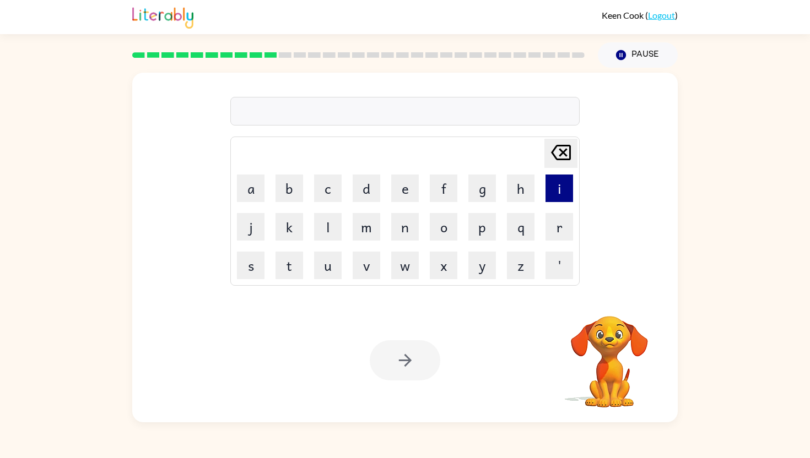
click at [551, 191] on button "i" at bounding box center [559, 189] width 28 height 28
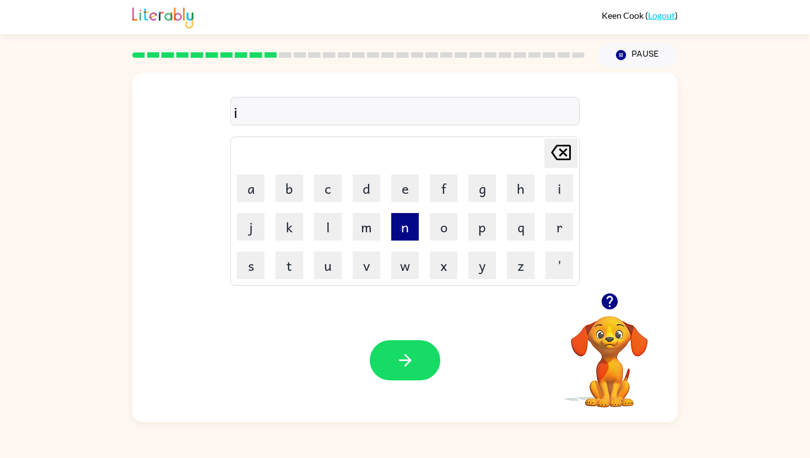
click at [402, 235] on button "n" at bounding box center [405, 227] width 28 height 28
click at [256, 256] on button "s" at bounding box center [251, 266] width 28 height 28
click at [415, 195] on button "e" at bounding box center [405, 189] width 28 height 28
type button "e"
click at [422, 368] on button "button" at bounding box center [405, 360] width 71 height 40
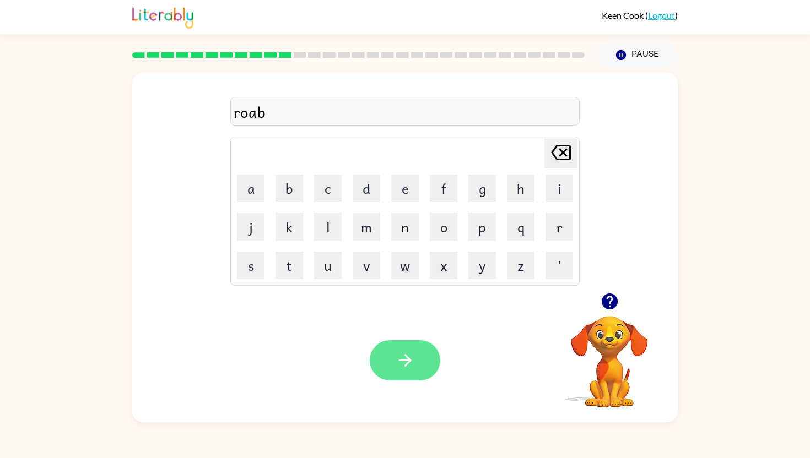
click at [405, 353] on icon "button" at bounding box center [405, 360] width 19 height 19
click at [401, 362] on icon "button" at bounding box center [405, 360] width 19 height 19
click at [421, 349] on button "button" at bounding box center [405, 360] width 71 height 40
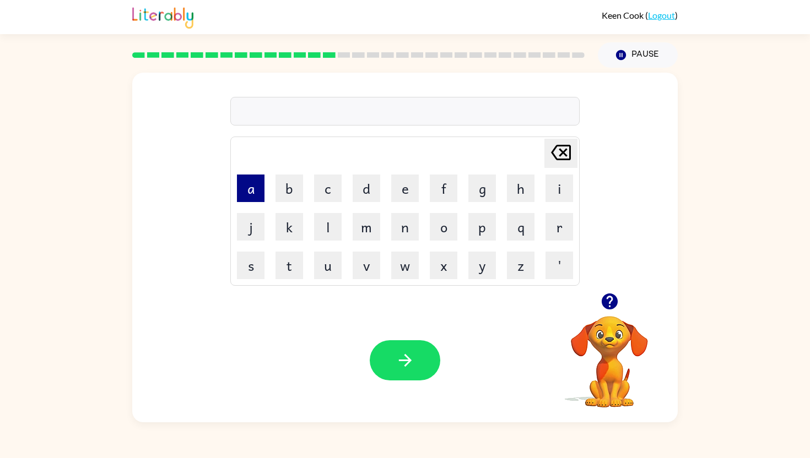
click at [254, 182] on button "a" at bounding box center [251, 189] width 28 height 28
click at [320, 189] on button "c" at bounding box center [328, 189] width 28 height 28
click at [435, 218] on button "o" at bounding box center [444, 227] width 28 height 28
click at [549, 220] on button "r" at bounding box center [559, 227] width 28 height 28
click at [400, 223] on button "n" at bounding box center [405, 227] width 28 height 28
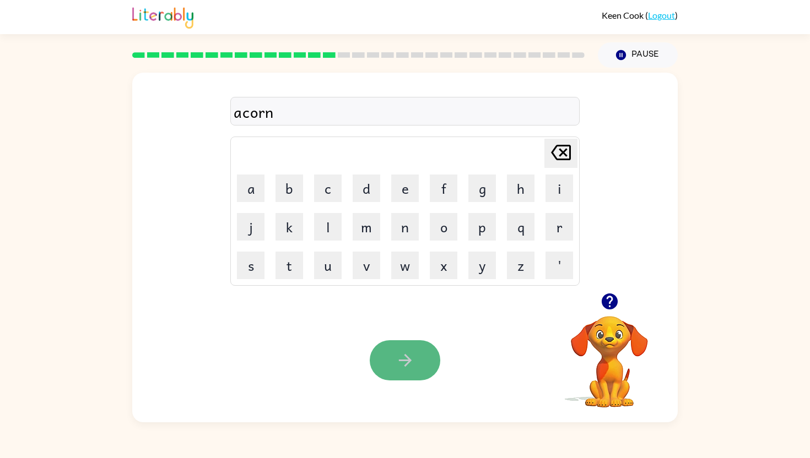
click at [407, 349] on button "button" at bounding box center [405, 360] width 71 height 40
click at [394, 372] on button "button" at bounding box center [405, 360] width 71 height 40
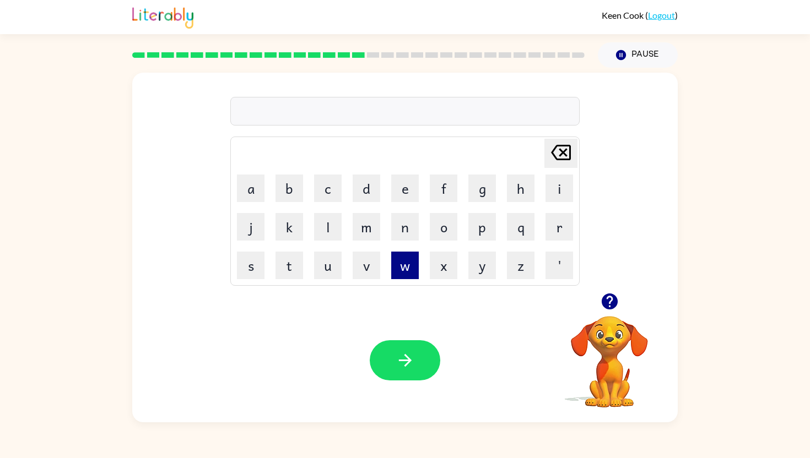
click at [398, 267] on button "w" at bounding box center [405, 266] width 28 height 28
click at [398, 201] on button "e" at bounding box center [405, 189] width 28 height 28
type button "e"
click at [405, 350] on button "button" at bounding box center [405, 360] width 71 height 40
click at [443, 194] on button "f" at bounding box center [444, 189] width 28 height 28
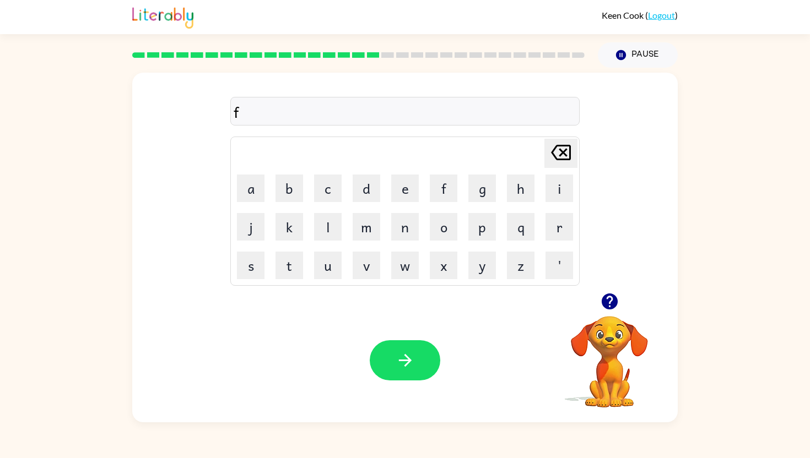
type button "f"
click at [407, 362] on icon "button" at bounding box center [404, 360] width 13 height 13
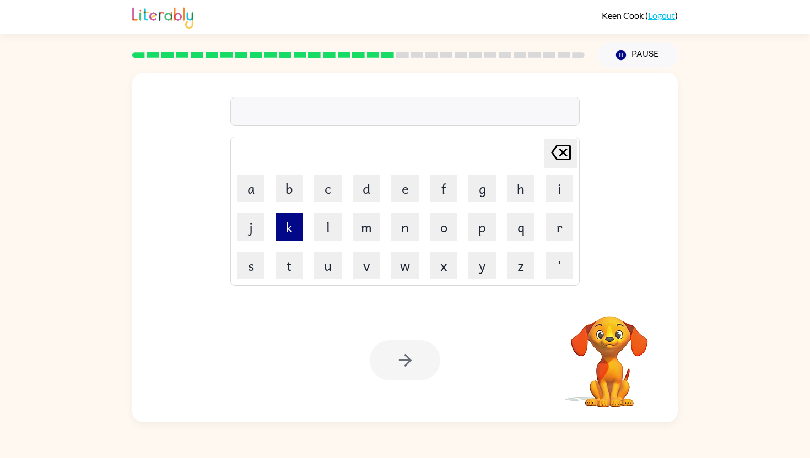
click at [290, 221] on button "k" at bounding box center [289, 227] width 28 height 28
type button "k"
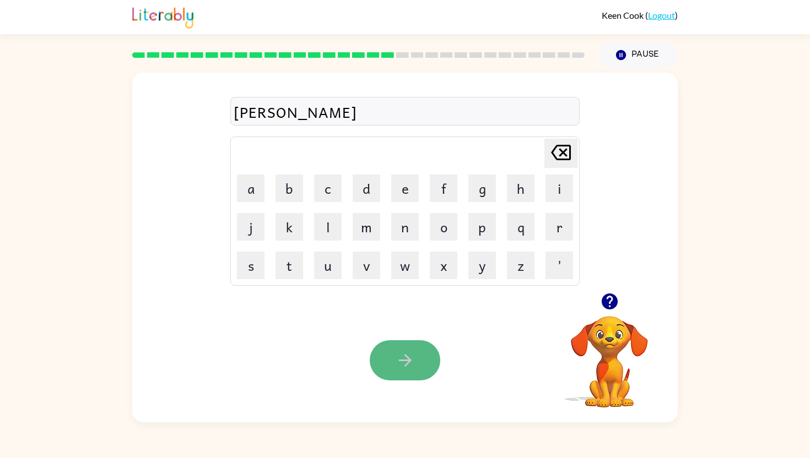
click at [407, 348] on button "button" at bounding box center [405, 360] width 71 height 40
click at [402, 362] on icon "button" at bounding box center [405, 360] width 19 height 19
click at [409, 353] on icon "button" at bounding box center [405, 360] width 19 height 19
click at [389, 362] on button "button" at bounding box center [405, 360] width 71 height 40
click at [392, 348] on button "button" at bounding box center [405, 360] width 71 height 40
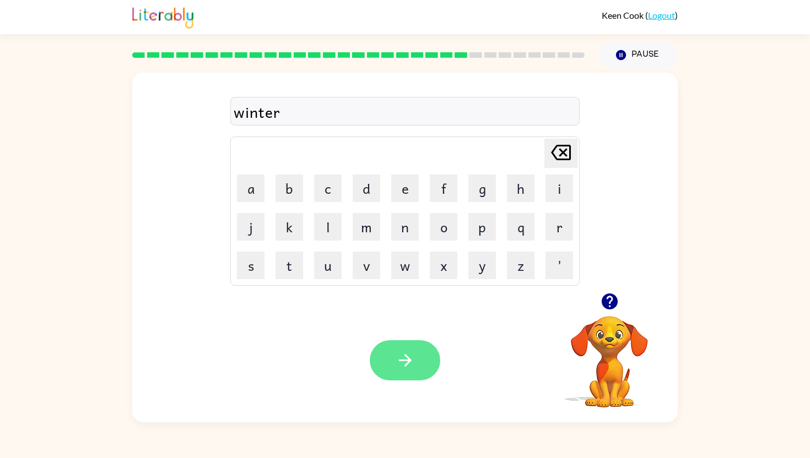
click at [416, 356] on button "button" at bounding box center [405, 360] width 71 height 40
click at [403, 361] on icon "button" at bounding box center [405, 360] width 19 height 19
click at [400, 362] on icon "button" at bounding box center [405, 360] width 19 height 19
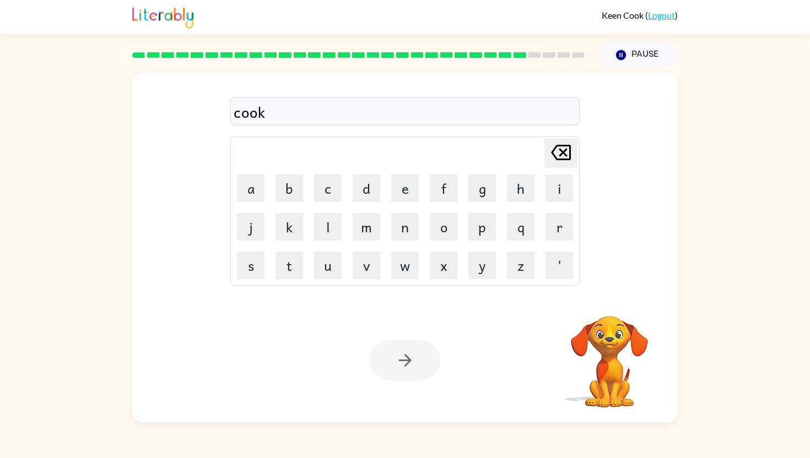
click at [404, 361] on div at bounding box center [405, 360] width 71 height 40
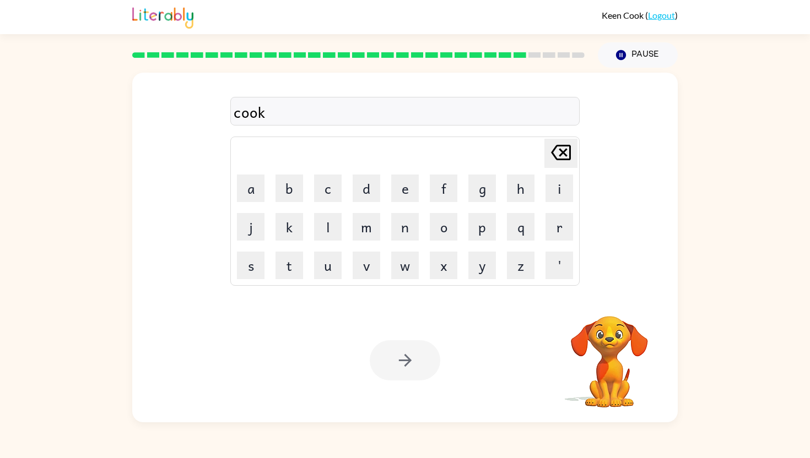
click at [404, 361] on div at bounding box center [405, 360] width 71 height 40
click at [404, 361] on icon "button" at bounding box center [405, 360] width 19 height 19
click at [404, 361] on div at bounding box center [405, 360] width 71 height 40
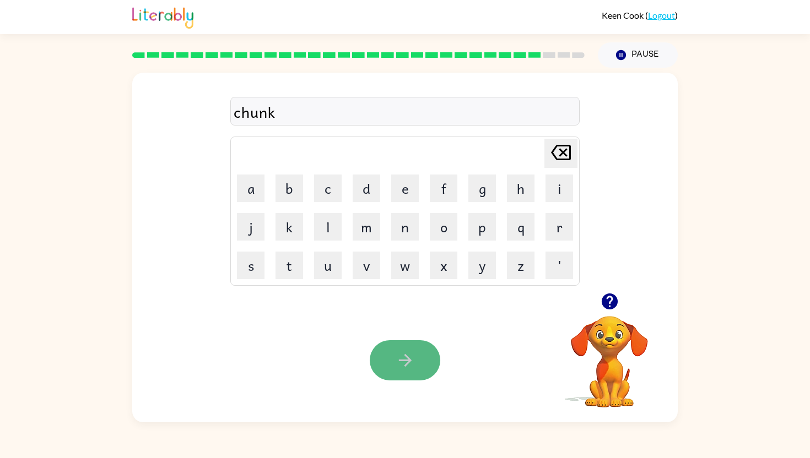
click at [408, 362] on icon "button" at bounding box center [404, 360] width 13 height 13
click at [413, 367] on icon "button" at bounding box center [405, 360] width 19 height 19
click at [397, 359] on icon "button" at bounding box center [405, 360] width 19 height 19
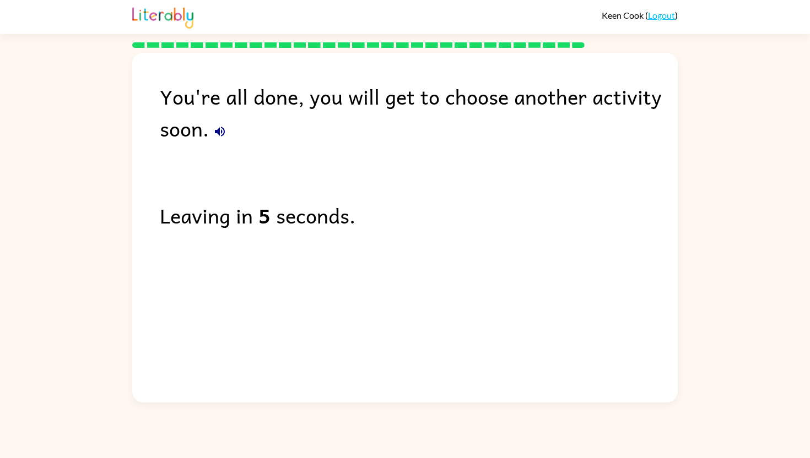
click at [221, 128] on icon "button" at bounding box center [219, 131] width 13 height 13
